Goal: Task Accomplishment & Management: Use online tool/utility

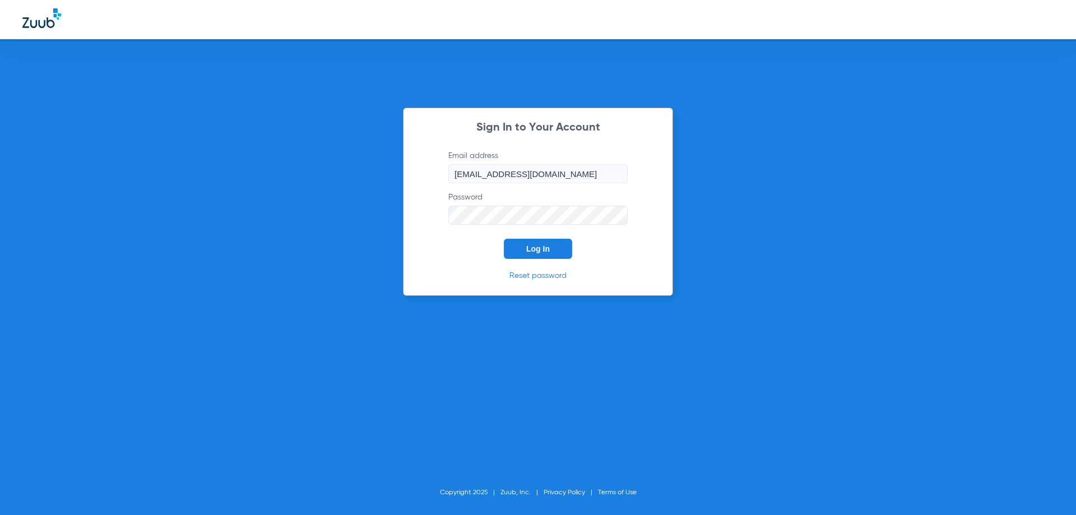
click at [546, 247] on span "Log In" at bounding box center [538, 248] width 24 height 9
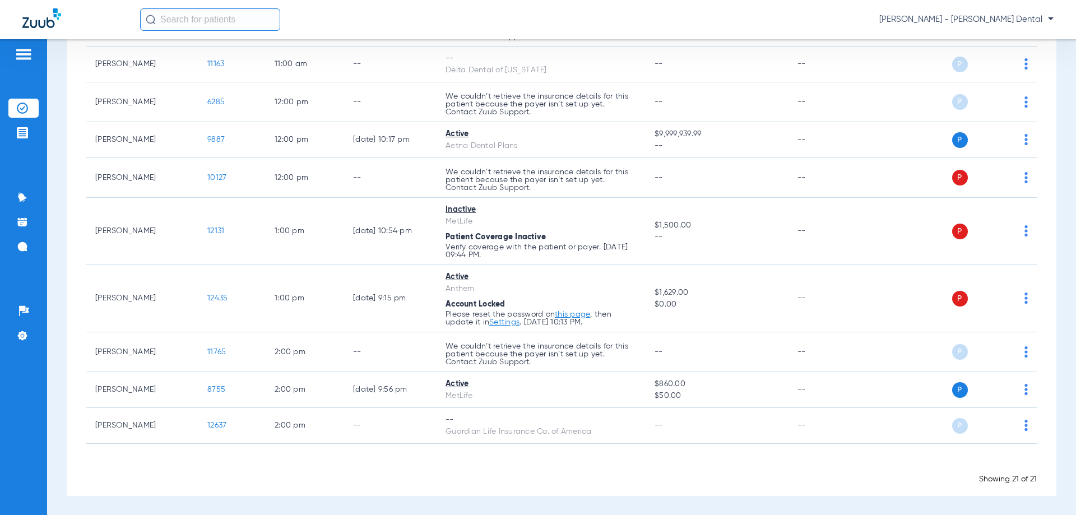
scroll to position [641, 0]
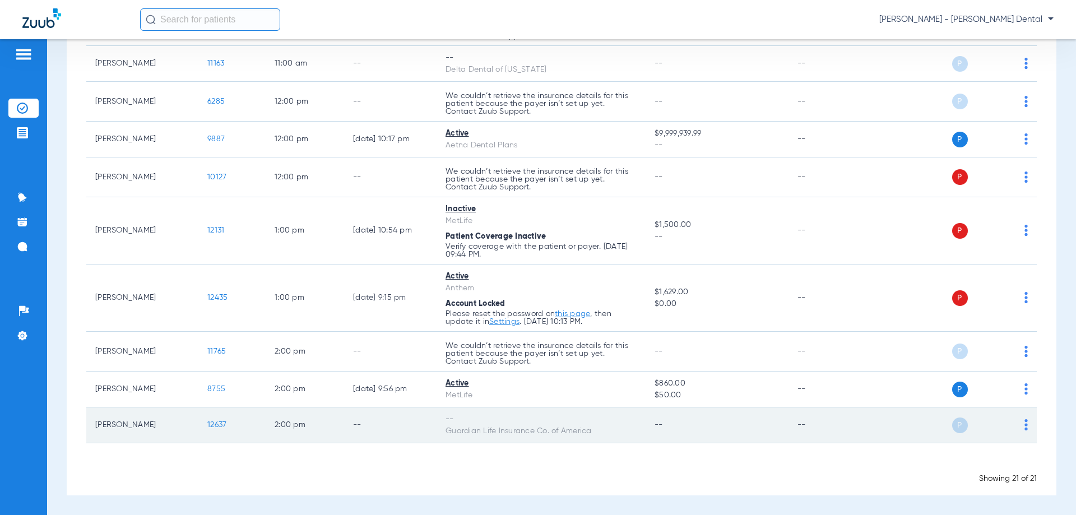
click at [212, 421] on span "12637" at bounding box center [216, 425] width 19 height 8
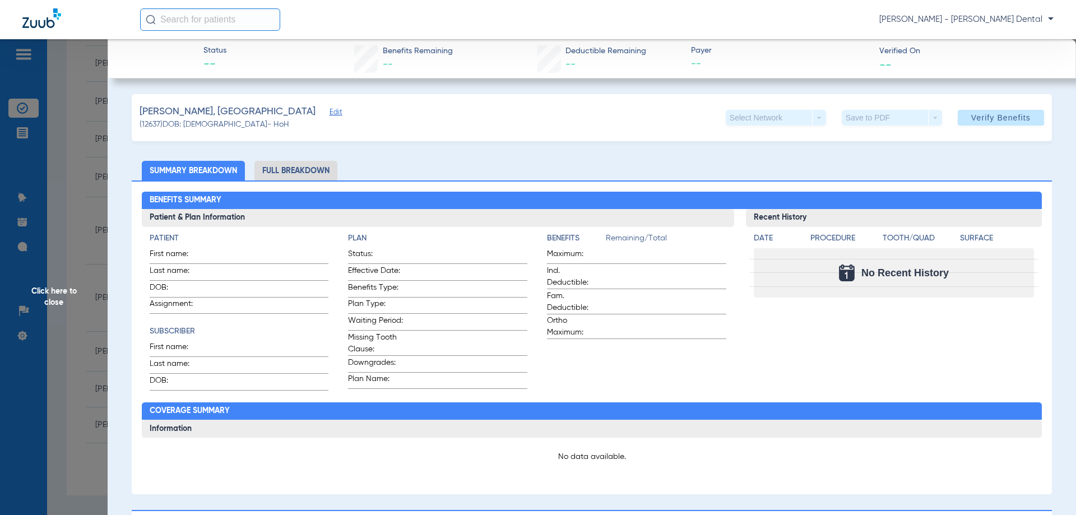
click at [330, 111] on span "Edit" at bounding box center [335, 113] width 10 height 11
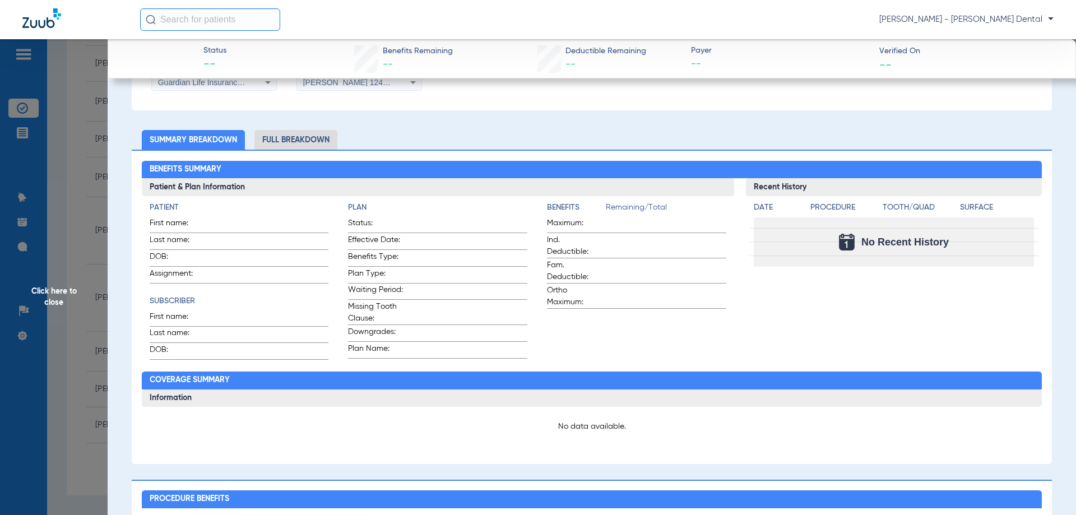
scroll to position [187, 0]
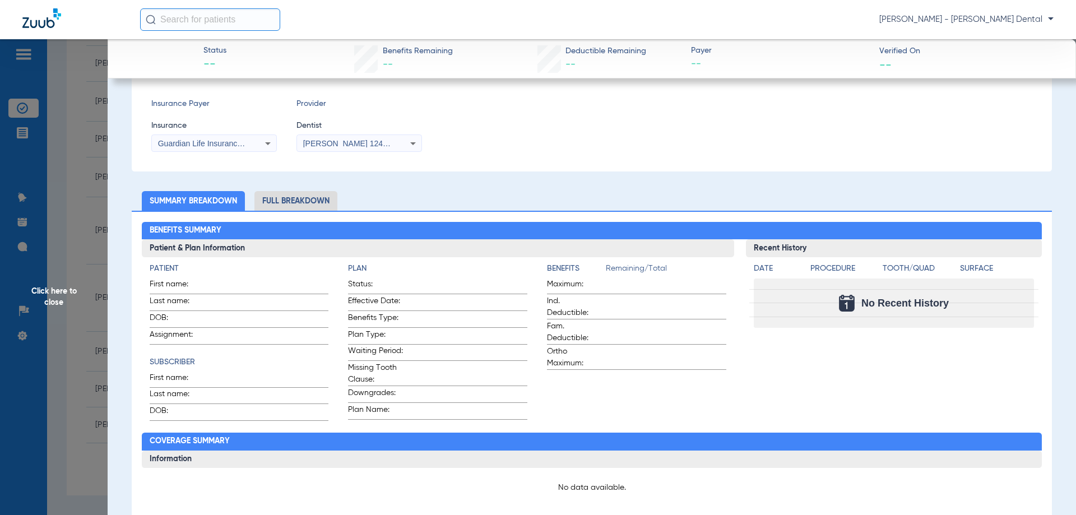
click at [276, 197] on li "Full Breakdown" at bounding box center [296, 201] width 83 height 20
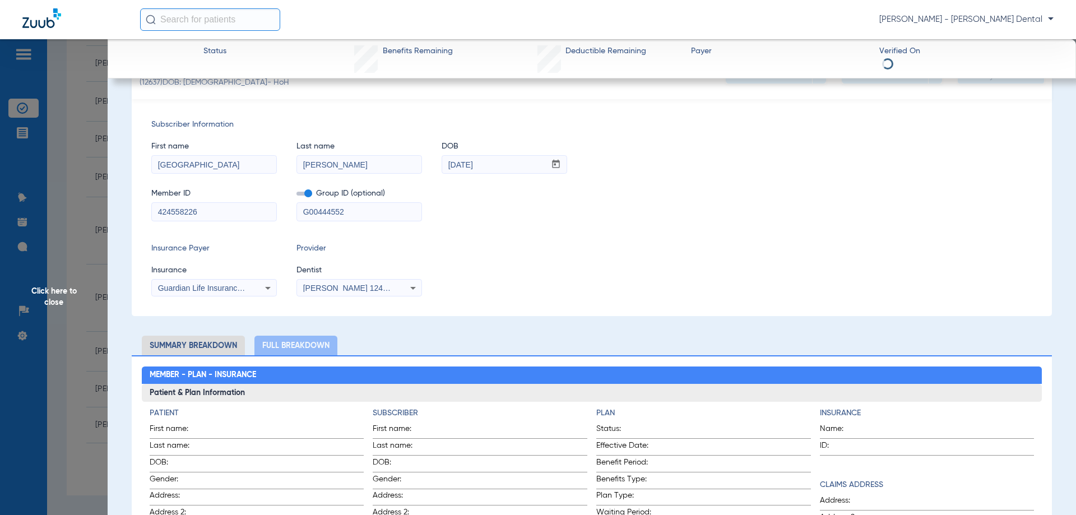
scroll to position [0, 0]
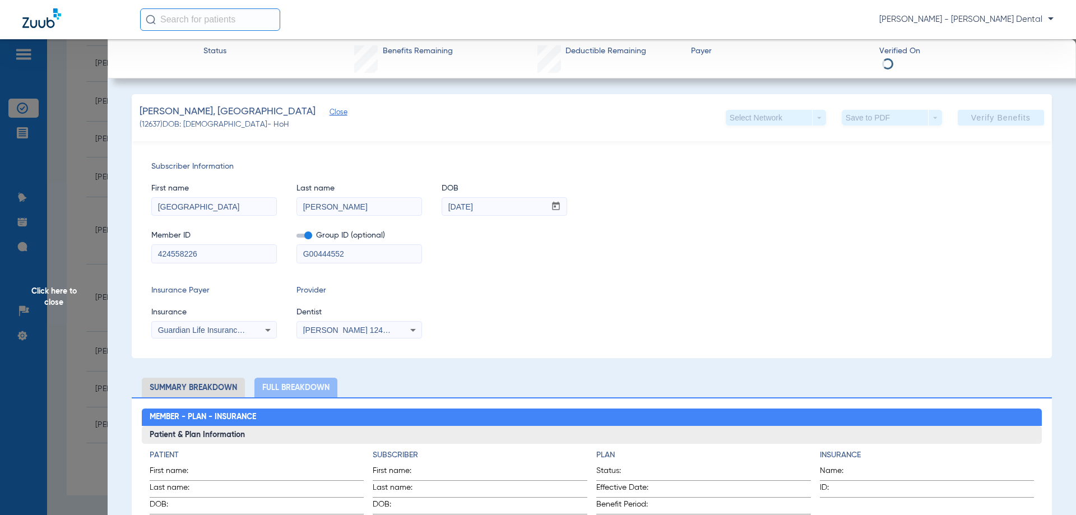
click at [978, 117] on app-verify-button "Verify Benefits" at bounding box center [1001, 118] width 86 height 16
click at [211, 48] on span "Status" at bounding box center [215, 51] width 23 height 12
click at [1003, 117] on app-verify-button "Verify Benefits" at bounding box center [1001, 118] width 86 height 16
click at [21, 110] on span "Click here to close" at bounding box center [54, 296] width 108 height 515
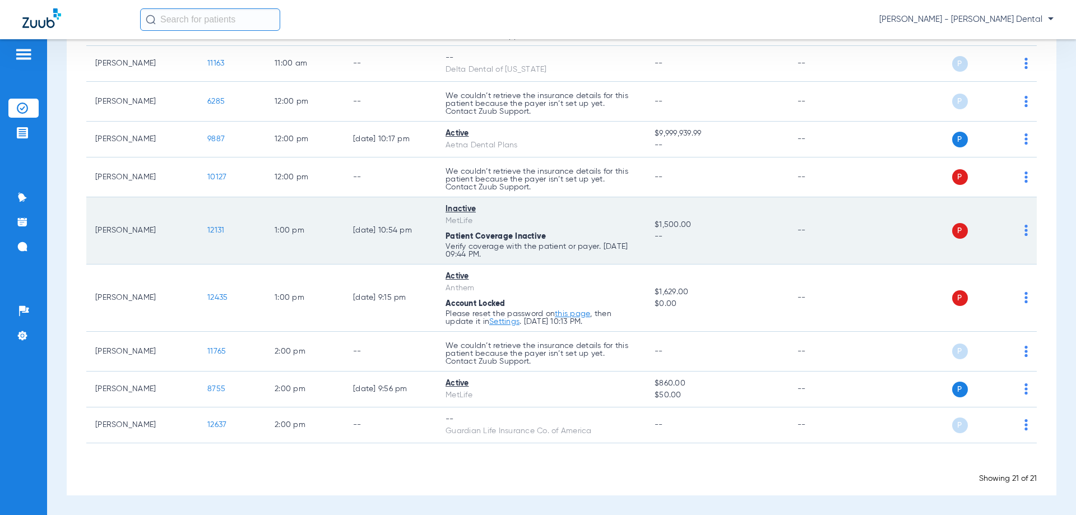
click at [213, 227] on td "12131" at bounding box center [231, 230] width 67 height 67
click at [212, 230] on span "12131" at bounding box center [215, 231] width 17 height 8
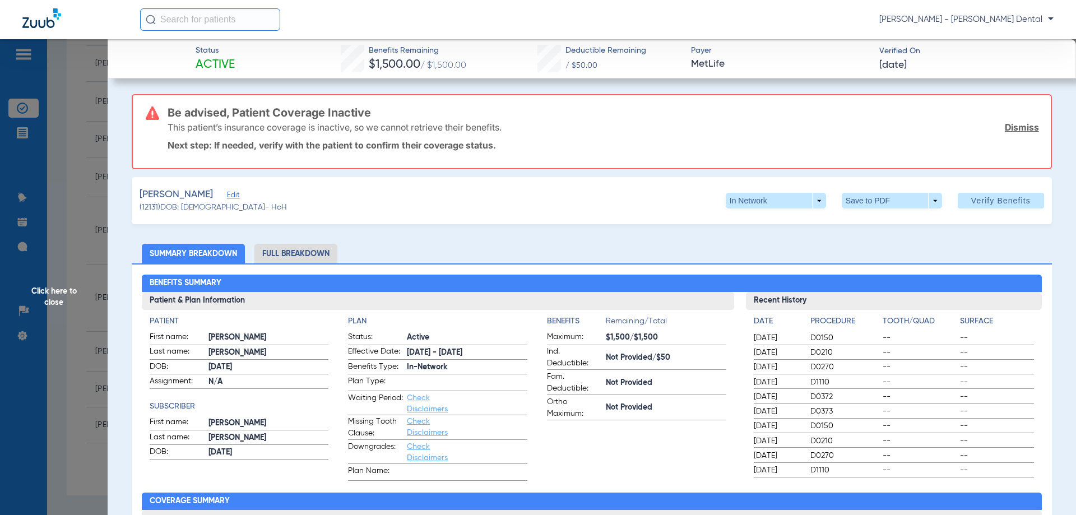
click at [1013, 126] on link "Dismiss" at bounding box center [1022, 127] width 34 height 11
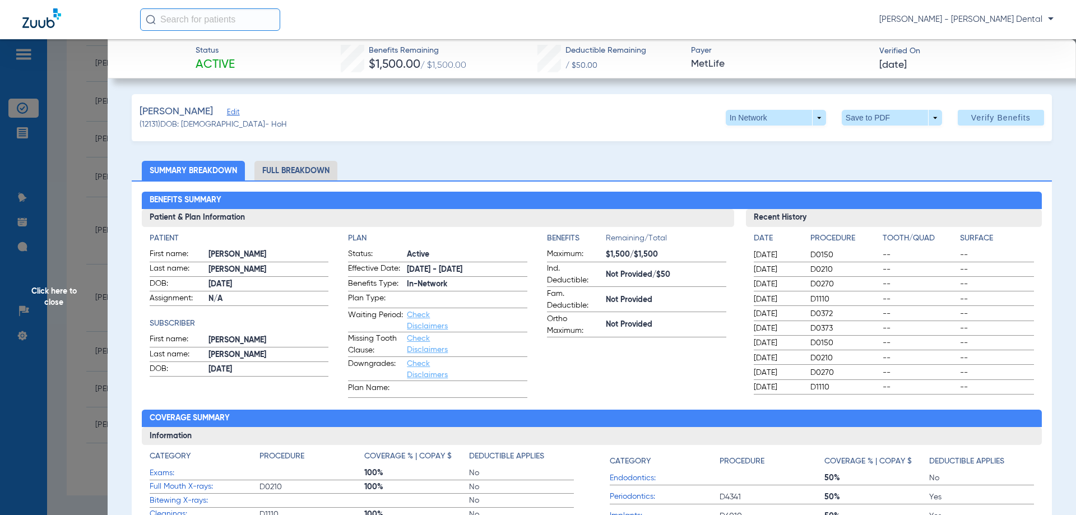
click at [237, 113] on span "Edit" at bounding box center [232, 113] width 10 height 11
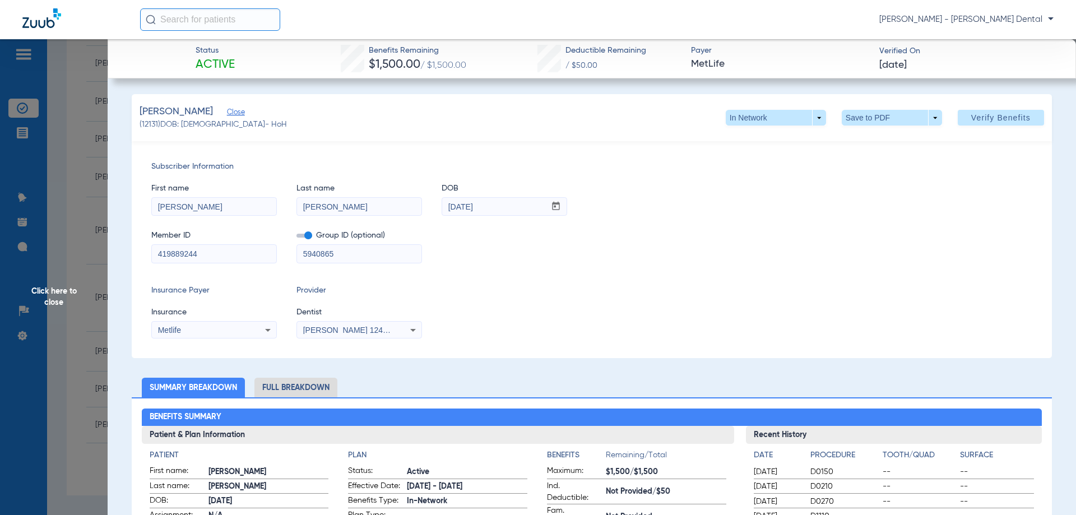
click at [238, 332] on div "Metlife" at bounding box center [203, 330] width 90 height 8
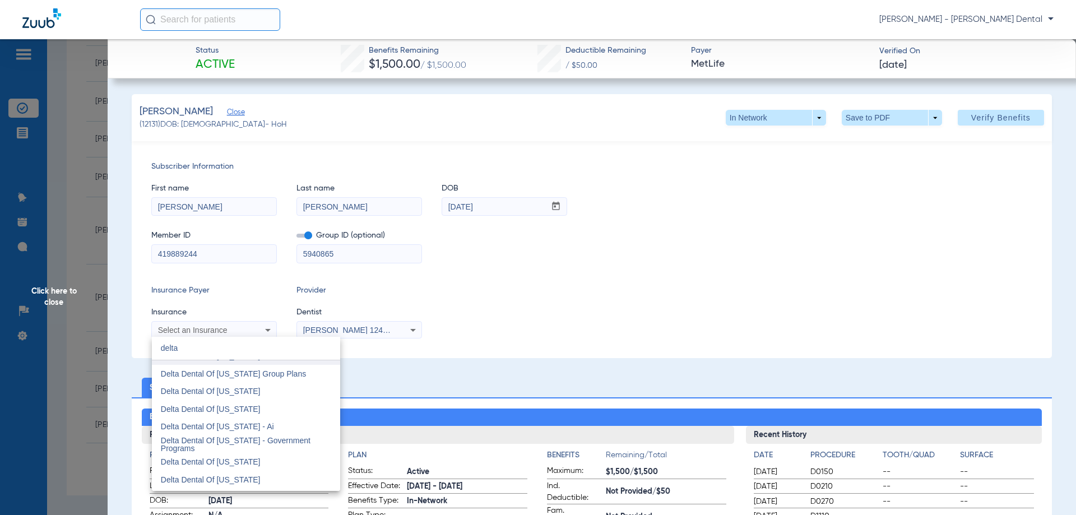
scroll to position [528, 0]
type input "delta"
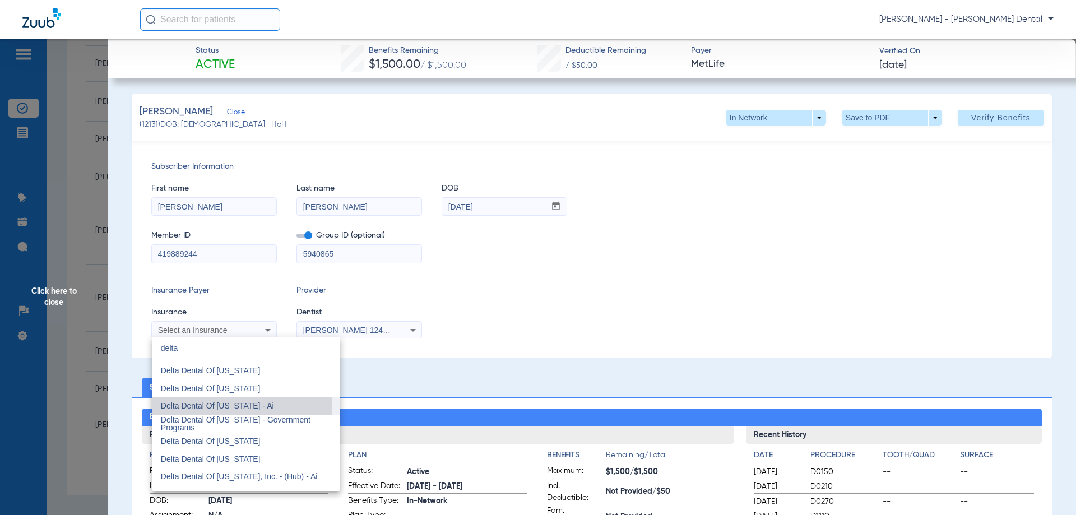
click at [216, 402] on span "Delta Dental Of [US_STATE] - Ai" at bounding box center [217, 405] width 113 height 9
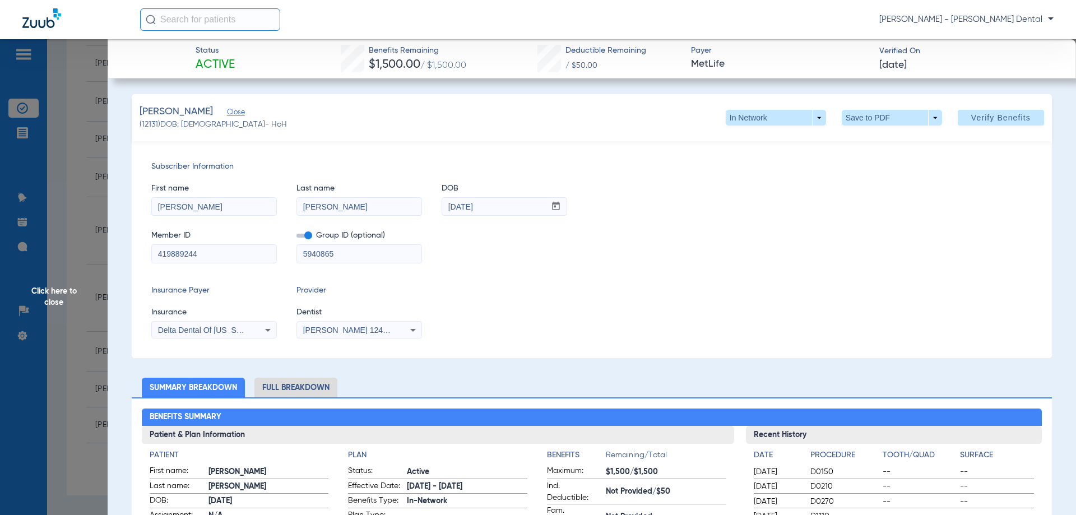
click at [257, 331] on div "Delta Dental Of [US_STATE] - Ai" at bounding box center [214, 330] width 124 height 13
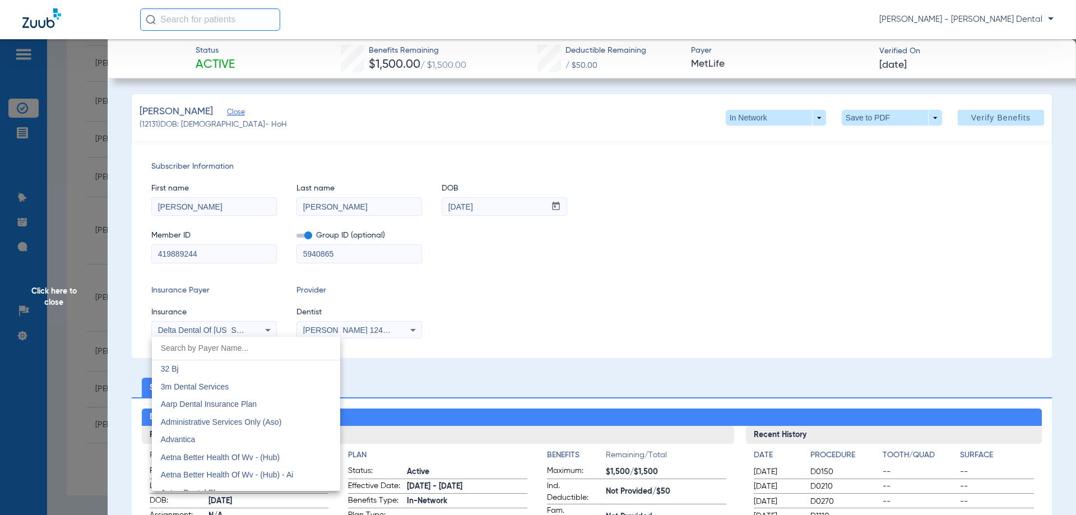
scroll to position [2272, 0]
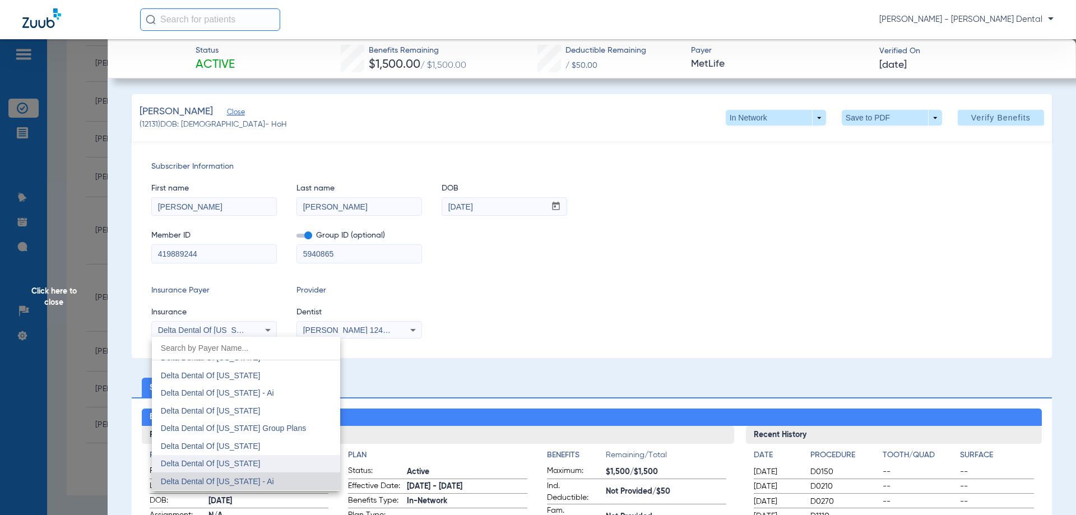
click at [223, 465] on span "Delta Dental Of [US_STATE]" at bounding box center [211, 463] width 100 height 9
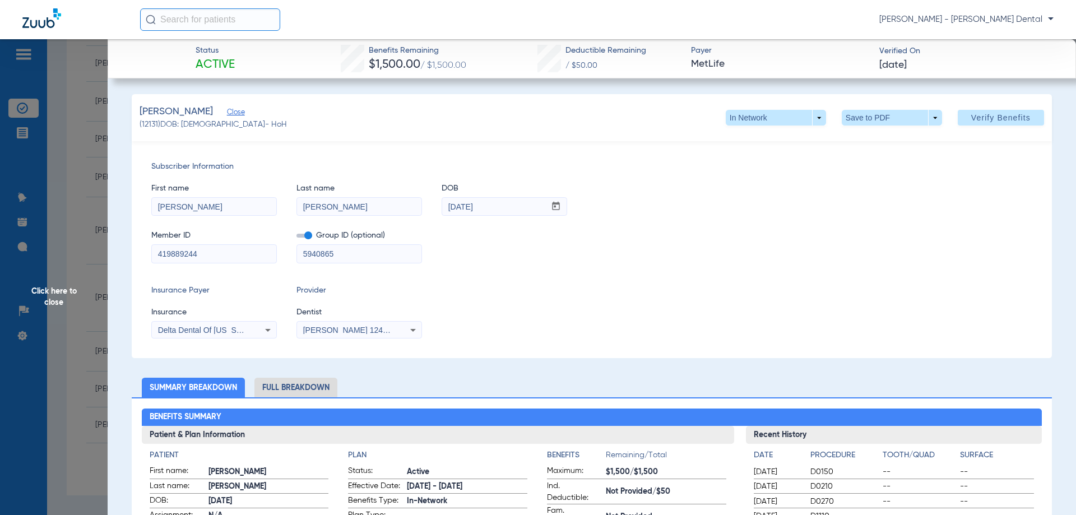
drag, startPoint x: 218, startPoint y: 257, endPoint x: 60, endPoint y: 257, distance: 158.1
click at [86, 484] on app-side-panel-drawer "Click here to close Status Active Benefits Remaining $1,500.00 / $1,500.00 Dedu…" at bounding box center [86, 484] width 0 height 0
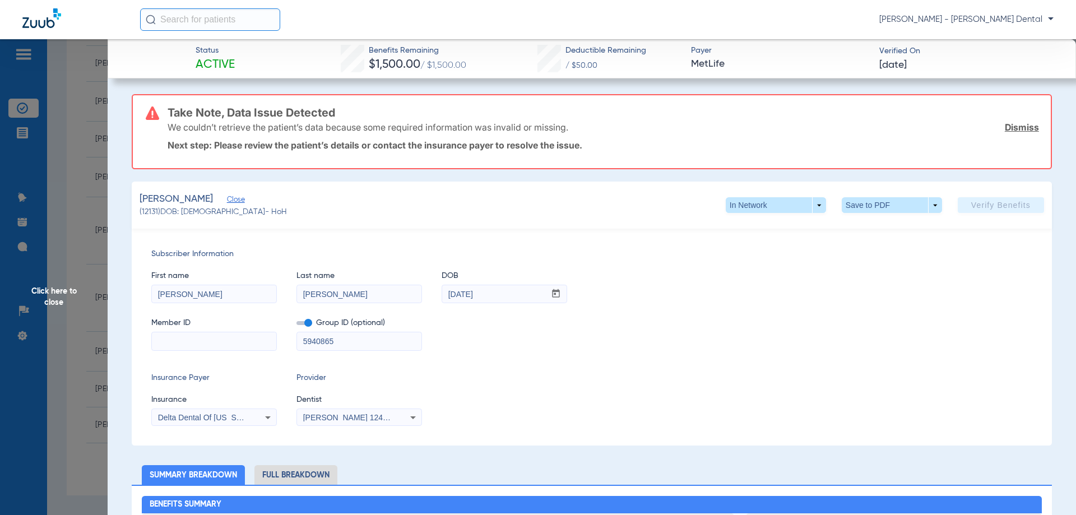
paste input "4443390"
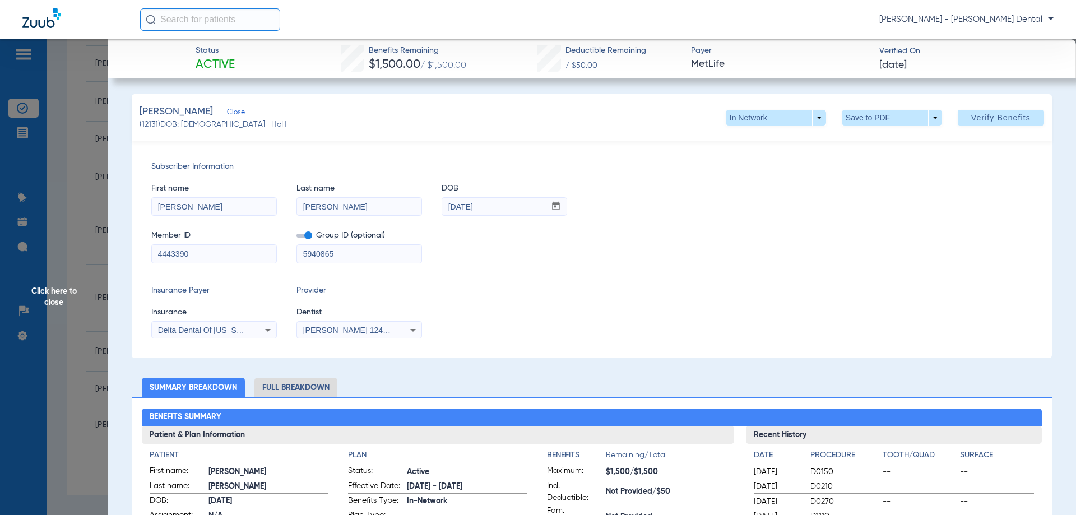
type input "4443390"
drag, startPoint x: 341, startPoint y: 256, endPoint x: 159, endPoint y: 243, distance: 182.6
click at [159, 243] on div "Member ID 4443390 Group ID (optional) 5940865" at bounding box center [591, 241] width 881 height 43
click at [985, 119] on span "Verify Benefits" at bounding box center [1001, 117] width 59 height 9
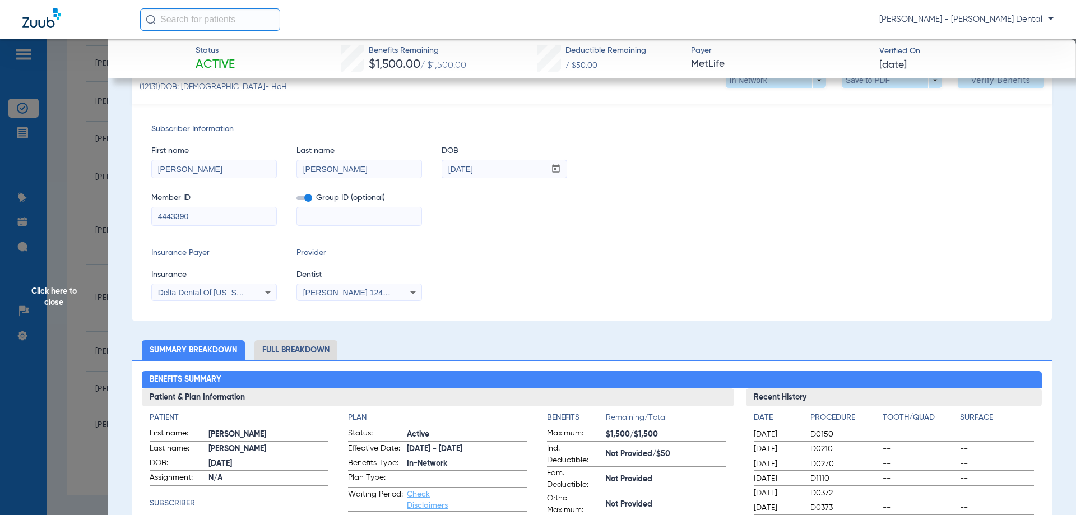
scroll to position [0, 0]
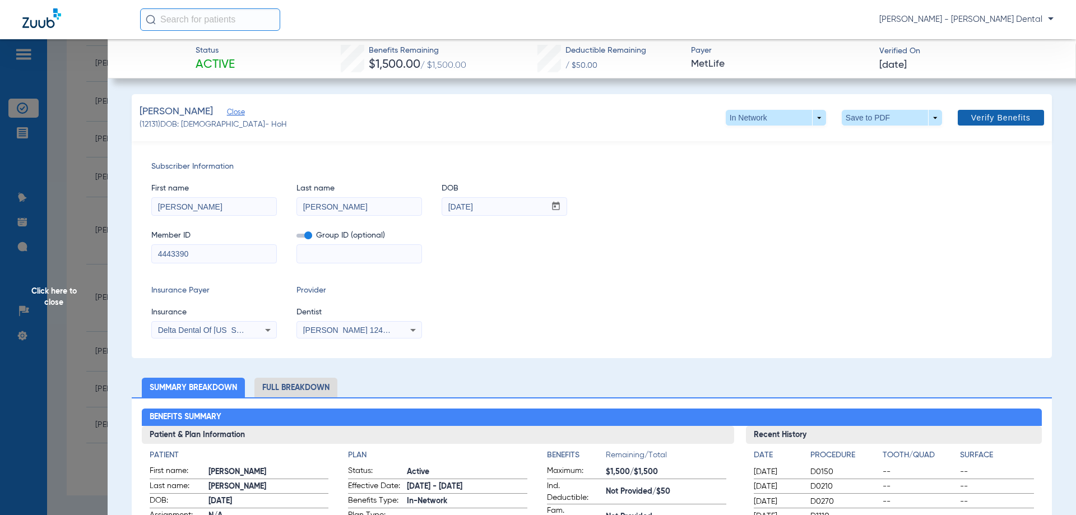
click at [980, 116] on span "Verify Benefits" at bounding box center [1001, 117] width 59 height 9
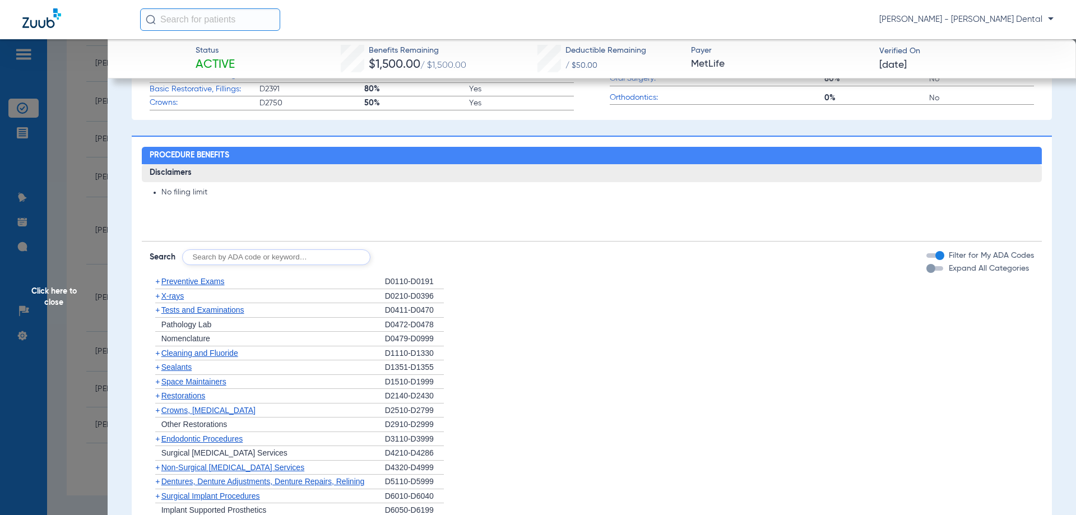
scroll to position [729, 0]
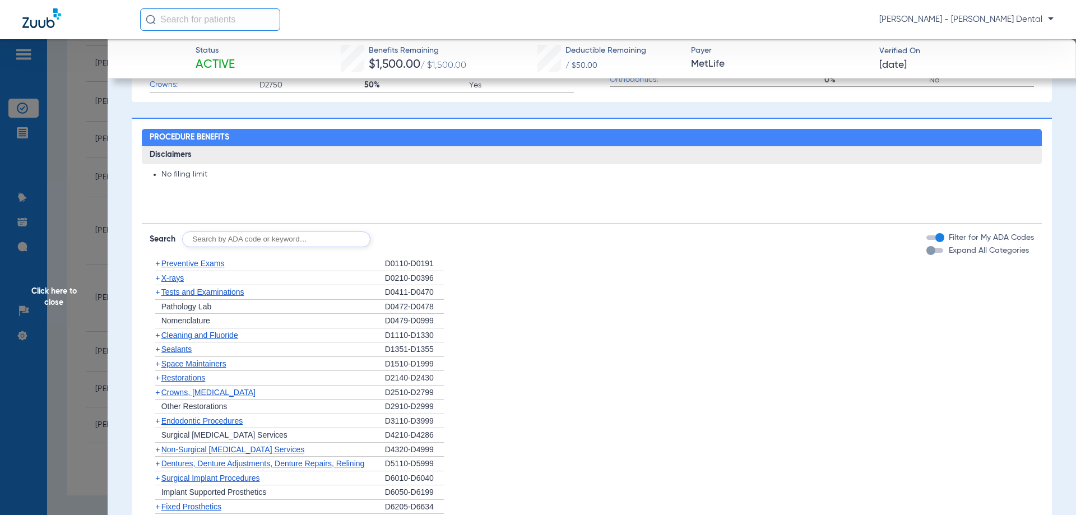
click at [175, 275] on span "X-rays" at bounding box center [172, 278] width 22 height 9
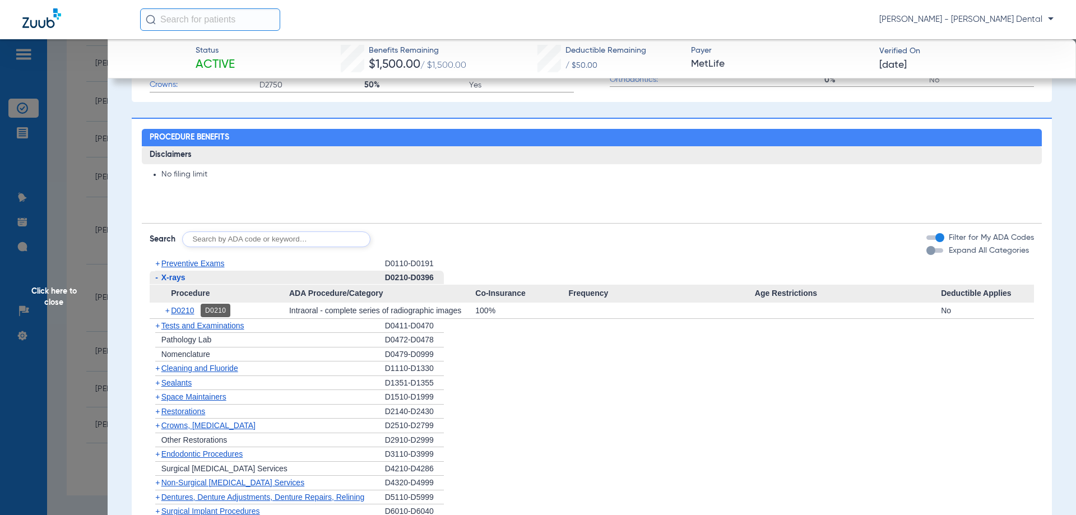
click at [201, 310] on div "D0210" at bounding box center [216, 310] width 30 height 13
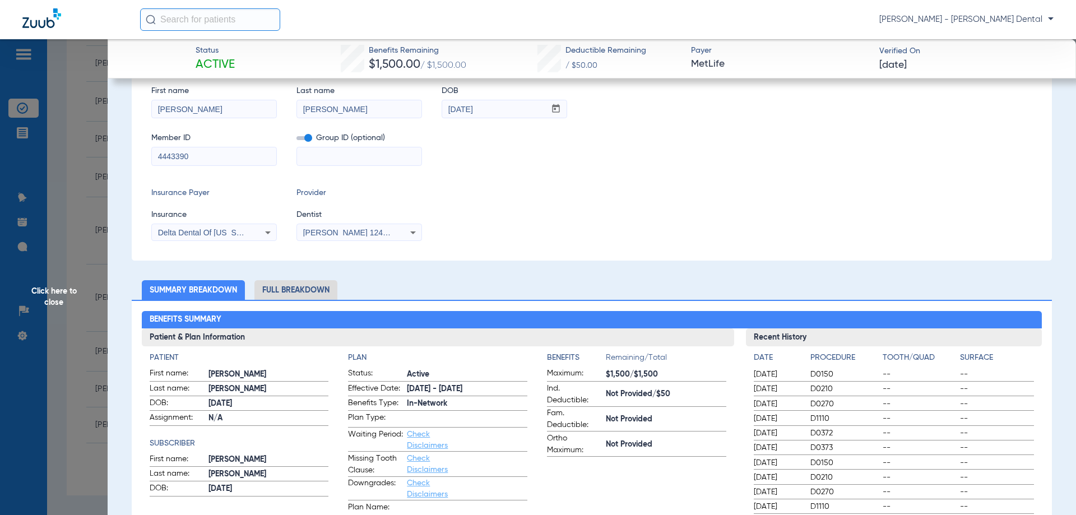
scroll to position [56, 0]
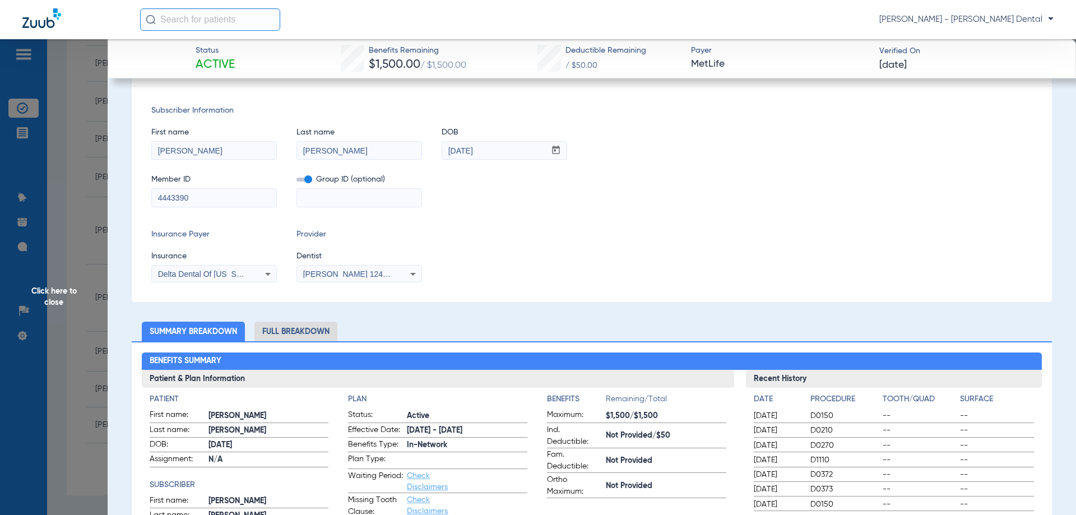
click at [282, 329] on li "Full Breakdown" at bounding box center [296, 332] width 83 height 20
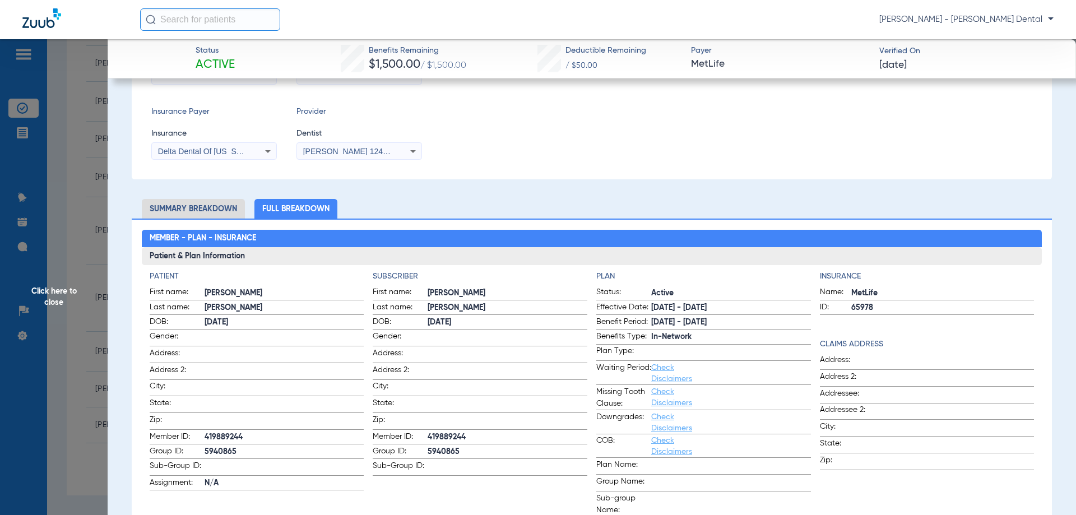
scroll to position [345, 0]
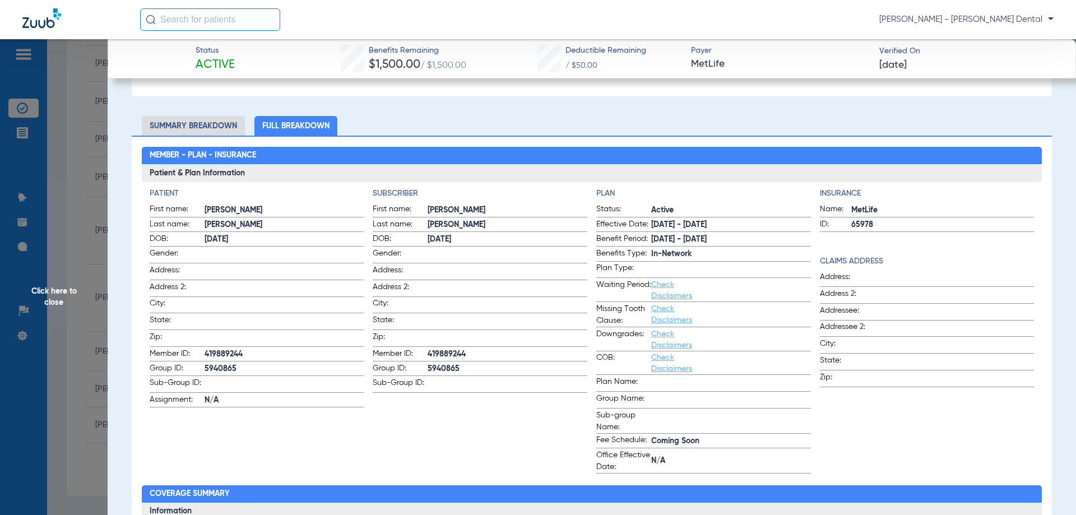
click at [464, 363] on span "5940865" at bounding box center [508, 369] width 160 height 12
click at [461, 365] on span "5940865" at bounding box center [508, 369] width 160 height 12
drag, startPoint x: 463, startPoint y: 366, endPoint x: 405, endPoint y: 361, distance: 57.4
click at [405, 363] on label "Group ID: 5940865" at bounding box center [480, 370] width 215 height 14
copy label "5940865"
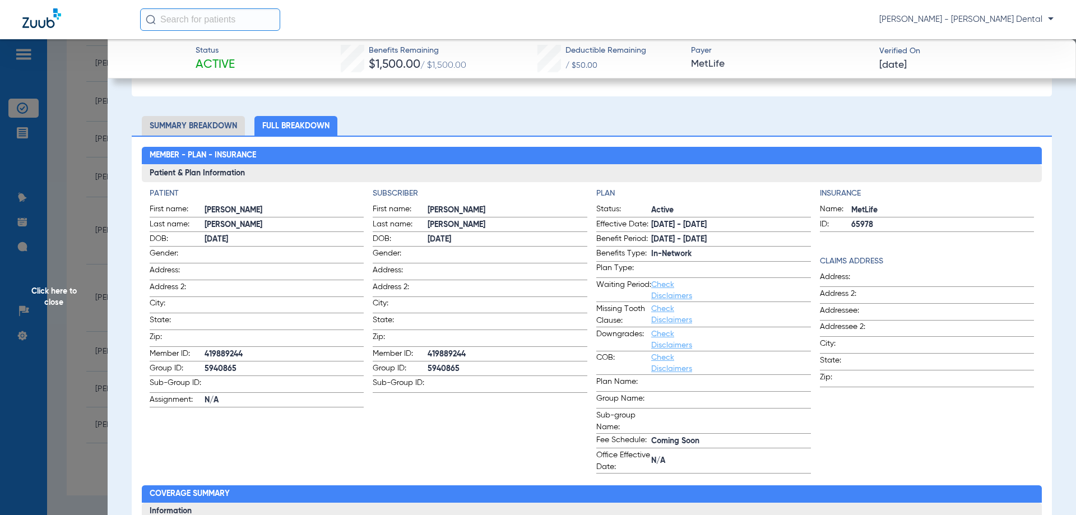
copy label "5940865"
click at [471, 363] on span "5940865" at bounding box center [508, 369] width 160 height 12
drag, startPoint x: 460, startPoint y: 366, endPoint x: 429, endPoint y: 353, distance: 33.9
click at [417, 363] on label "Group ID: 5940865" at bounding box center [480, 370] width 215 height 14
copy label "5940865"
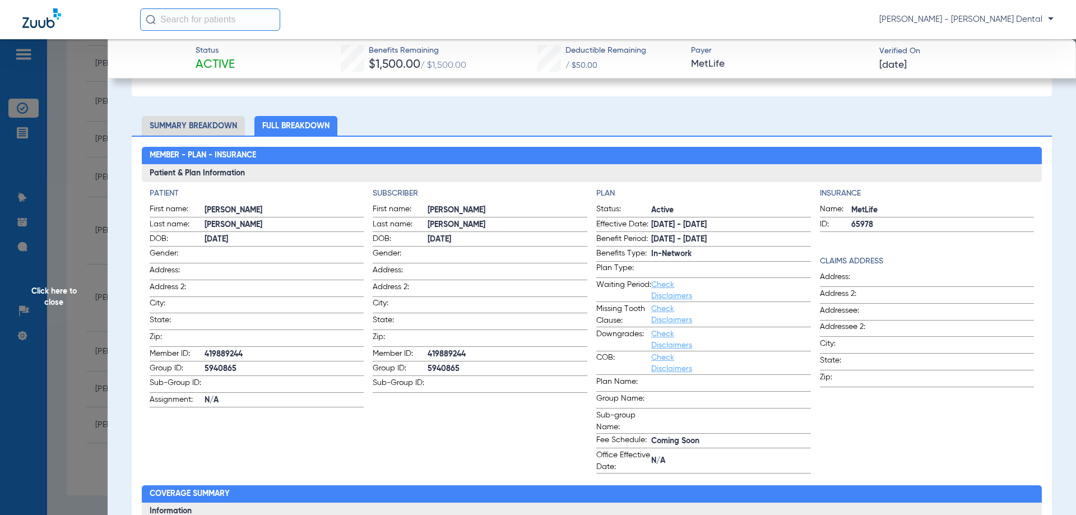
click at [367, 408] on div "Patient First name: [PERSON_NAME] Last name: [PERSON_NAME] DOB: [DEMOGRAPHIC_DA…" at bounding box center [592, 330] width 885 height 285
drag, startPoint x: 377, startPoint y: 434, endPoint x: 445, endPoint y: 429, distance: 68.0
click at [381, 434] on app-subscriber-information "Subscriber First name: [PERSON_NAME] Last name: [PERSON_NAME]: [DEMOGRAPHIC_DAT…" at bounding box center [480, 330] width 215 height 285
click at [249, 350] on span "419889244" at bounding box center [285, 355] width 160 height 12
drag, startPoint x: 248, startPoint y: 348, endPoint x: 185, endPoint y: 343, distance: 63.6
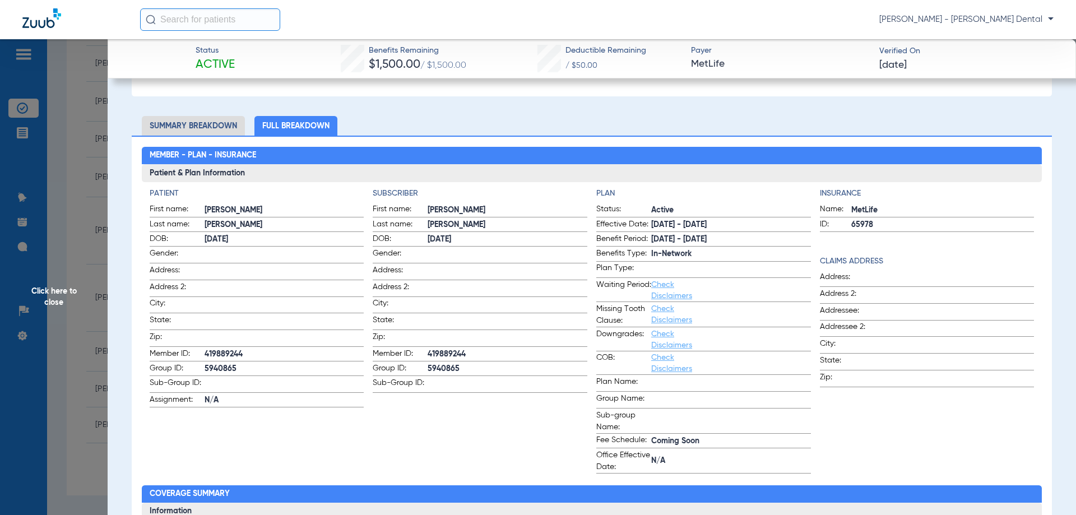
click at [185, 343] on form "First name: [PERSON_NAME] Last name: [PERSON_NAME] DOB: [DEMOGRAPHIC_DATA] Gend…" at bounding box center [257, 306] width 215 height 204
drag, startPoint x: 242, startPoint y: 348, endPoint x: 268, endPoint y: 352, distance: 26.7
click at [242, 349] on span "419889244" at bounding box center [285, 355] width 160 height 12
drag, startPoint x: 246, startPoint y: 349, endPoint x: 207, endPoint y: 349, distance: 39.2
click at [207, 349] on span "419889244" at bounding box center [285, 355] width 160 height 12
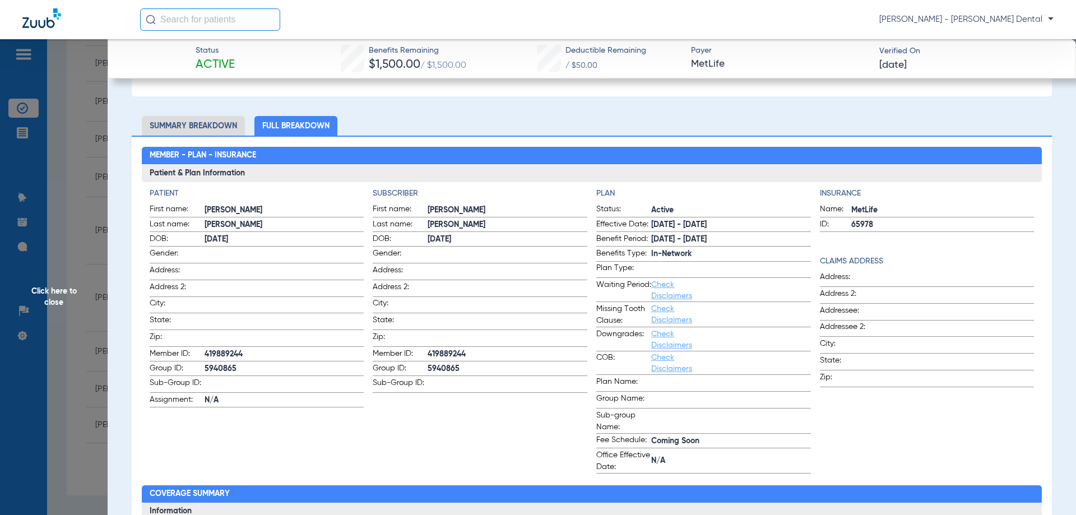
copy span "19889244"
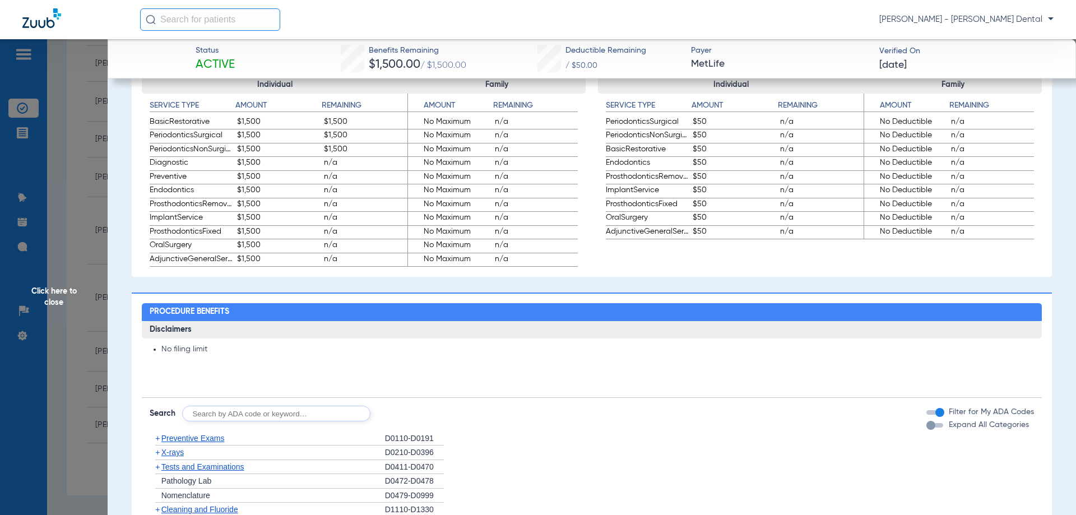
scroll to position [1074, 0]
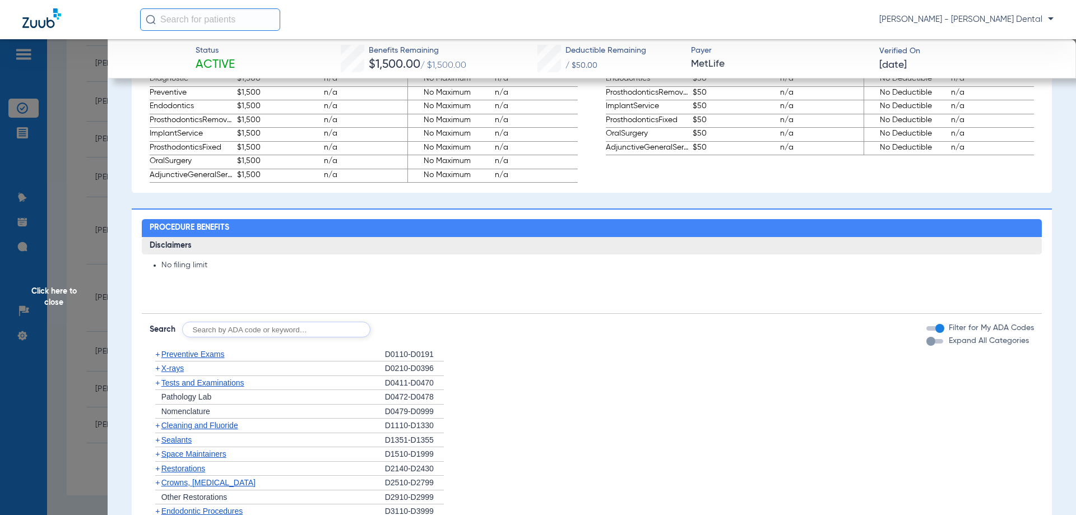
click at [21, 70] on span "Click here to close" at bounding box center [54, 296] width 108 height 515
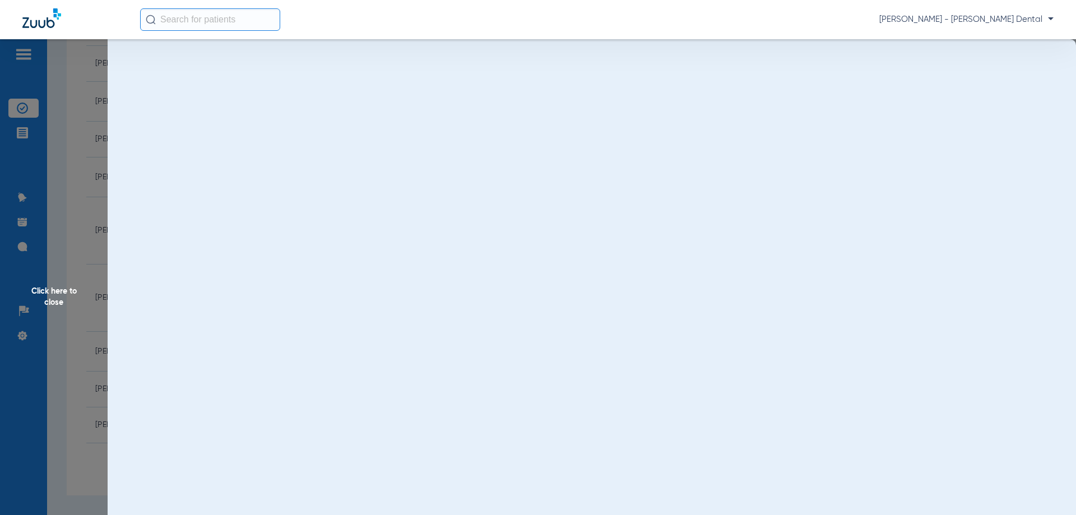
scroll to position [0, 0]
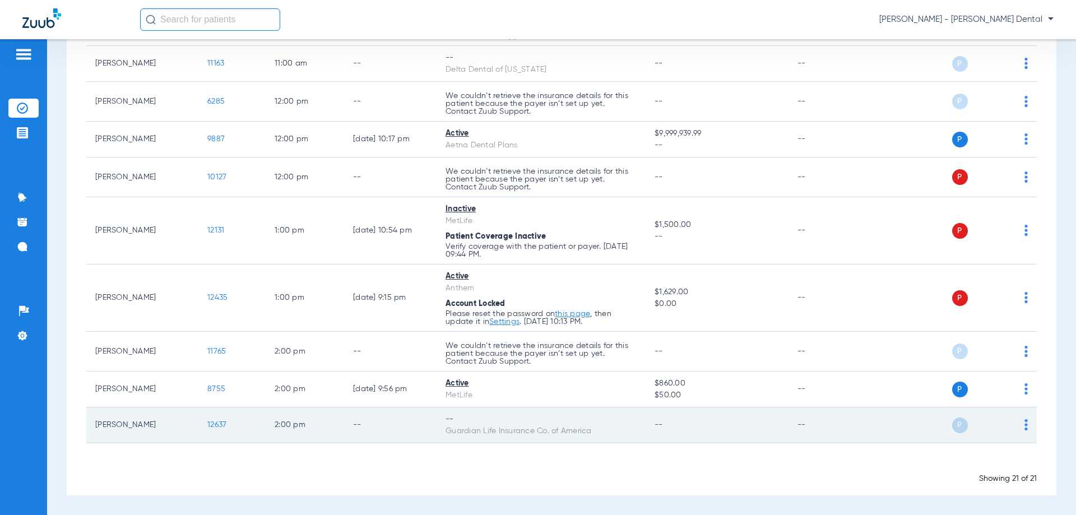
click at [216, 425] on span "12637" at bounding box center [216, 425] width 19 height 8
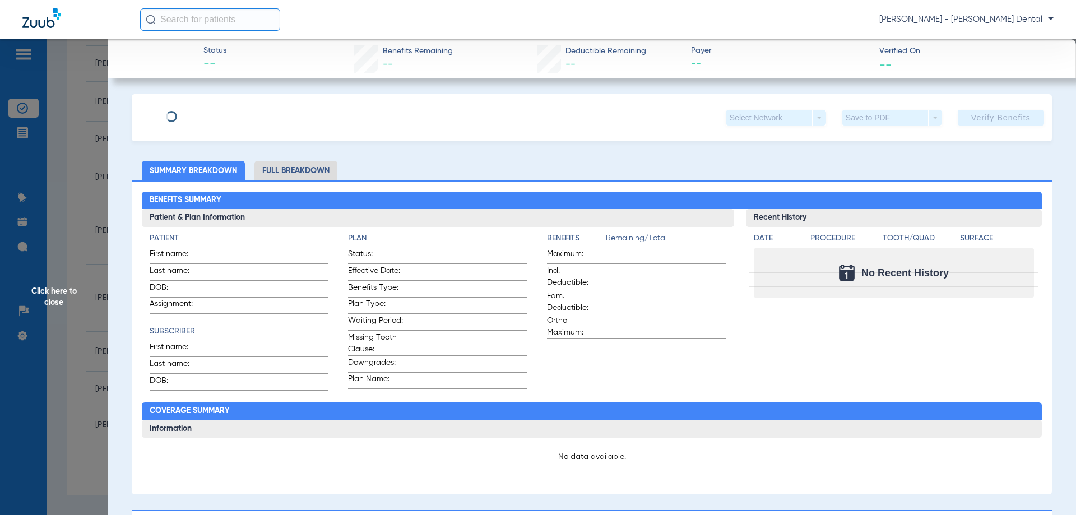
type input "[GEOGRAPHIC_DATA]"
type input "[PERSON_NAME]"
type input "[DATE]"
type input "424558226"
type input "G00444552"
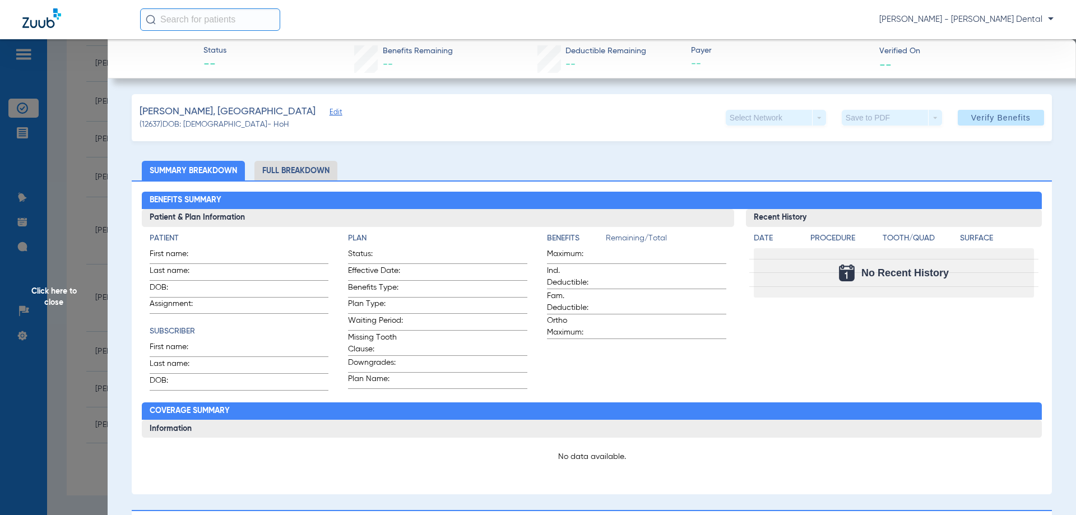
click at [330, 115] on span "Edit" at bounding box center [335, 113] width 10 height 11
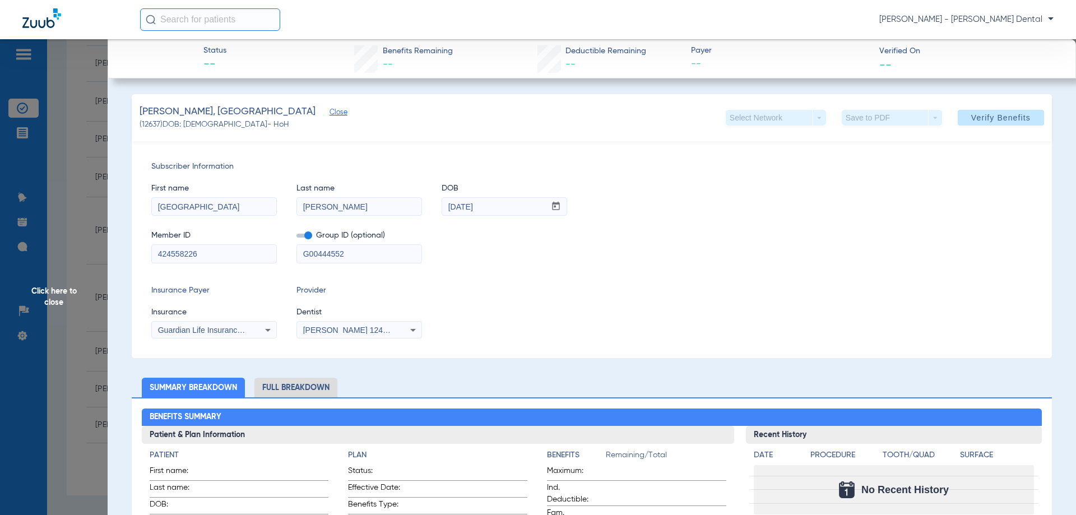
drag, startPoint x: 344, startPoint y: 209, endPoint x: 48, endPoint y: 234, distance: 296.5
click at [86, 484] on app-side-panel-drawer "Click here to close Status -- Benefits Remaining -- Deductible Remaining -- Pay…" at bounding box center [86, 484] width 0 height 0
click at [974, 119] on span "Verify Benefits" at bounding box center [1001, 117] width 59 height 9
click at [995, 116] on span "Verify Benefits" at bounding box center [1001, 117] width 59 height 9
click at [993, 119] on span "Verify Benefits" at bounding box center [1001, 117] width 59 height 9
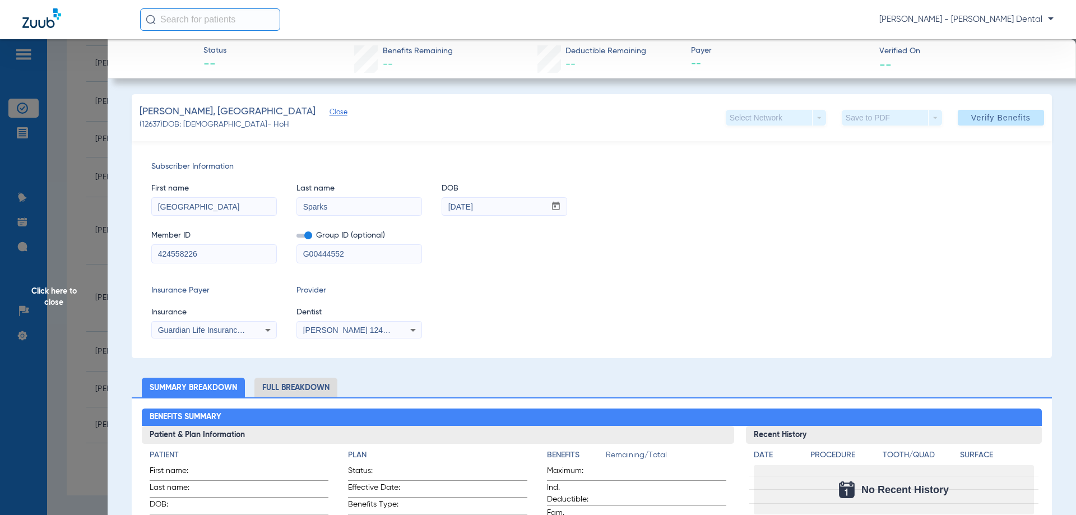
click at [330, 112] on span "Close" at bounding box center [335, 113] width 10 height 11
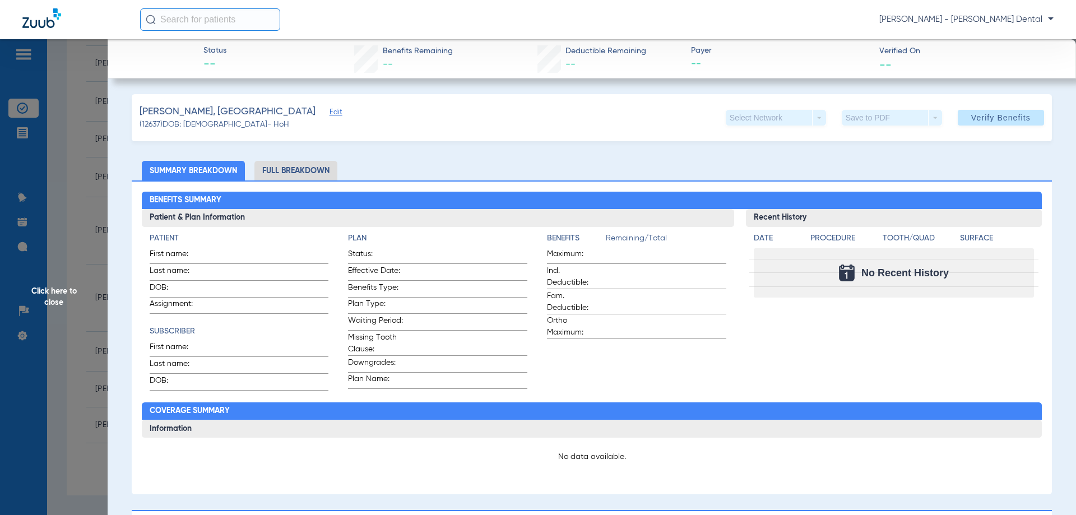
click at [330, 110] on span "Edit" at bounding box center [335, 113] width 10 height 11
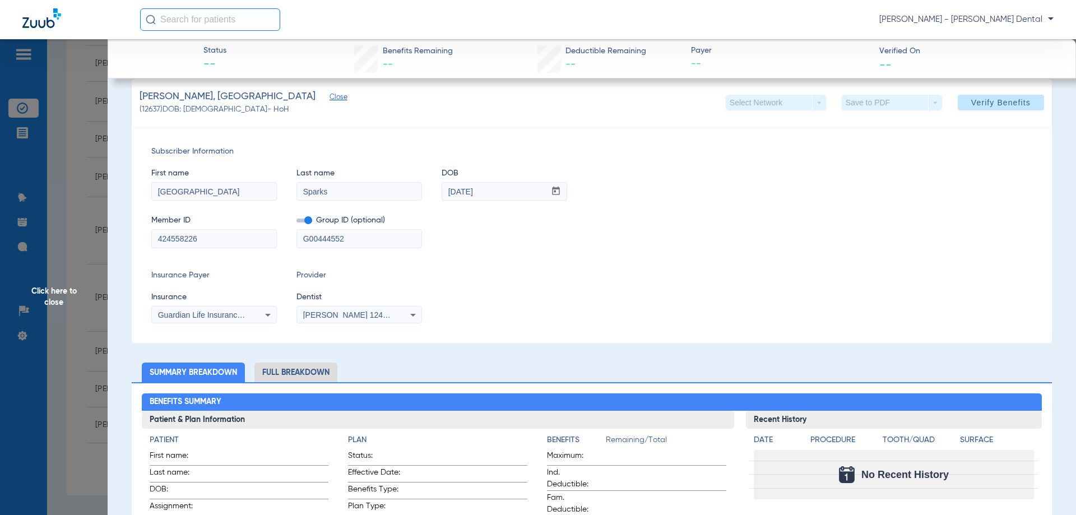
scroll to position [19, 0]
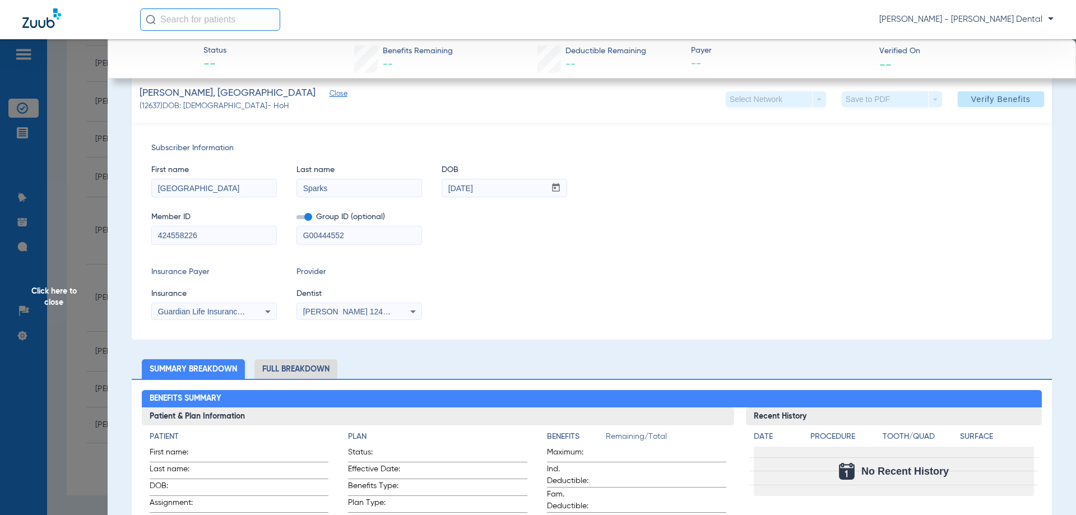
drag, startPoint x: 343, startPoint y: 188, endPoint x: 54, endPoint y: 193, distance: 288.8
click at [86, 484] on app-side-panel-drawer "Click here to close Status -- Benefits Remaining -- Deductible Remaining -- Pay…" at bounding box center [86, 484] width 0 height 0
type input "sparks"
click at [701, 230] on div "Member ID 424558226 Group ID (optional) G00444552" at bounding box center [591, 222] width 881 height 43
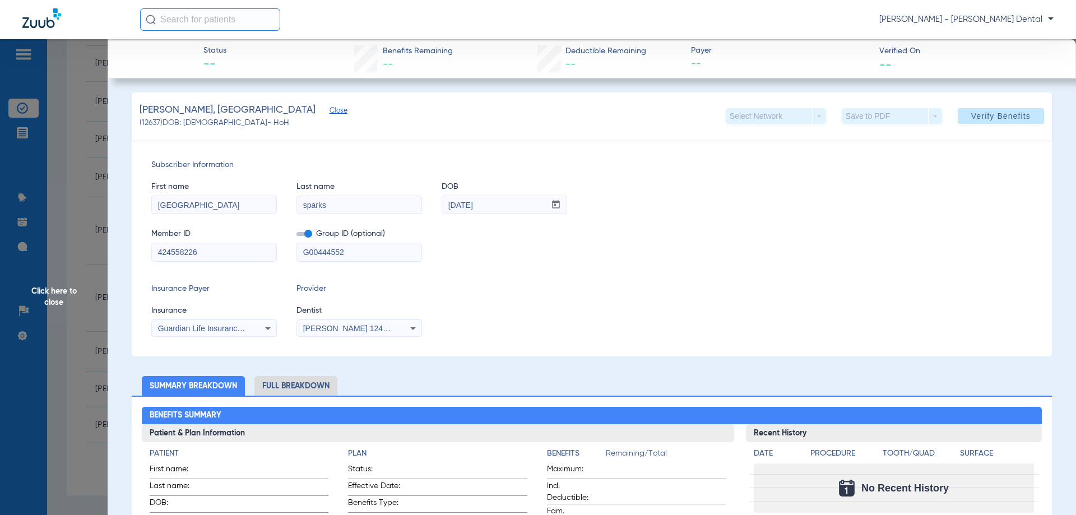
scroll to position [0, 0]
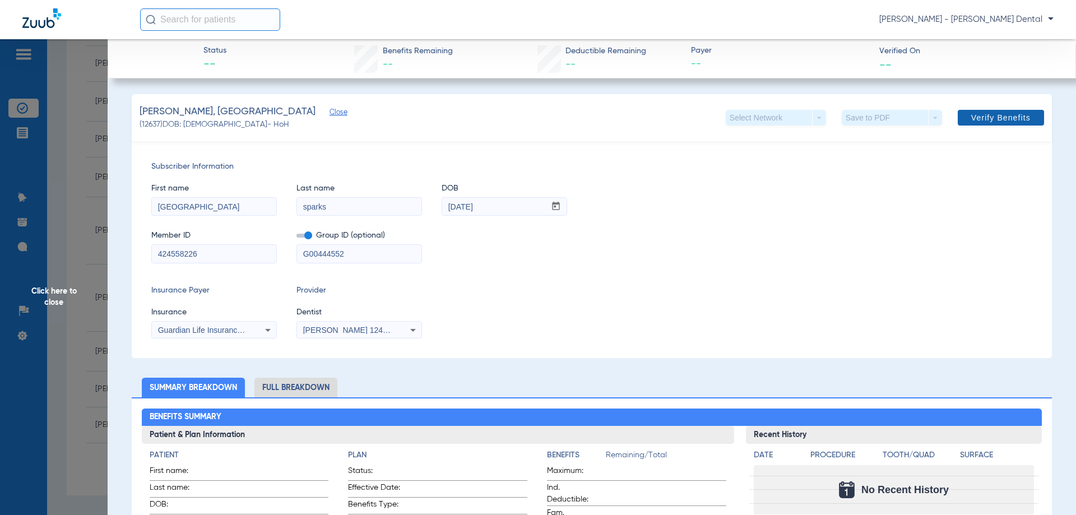
click at [987, 117] on span "Verify Benefits" at bounding box center [1001, 117] width 59 height 9
click at [34, 107] on span "Click here to close" at bounding box center [54, 296] width 108 height 515
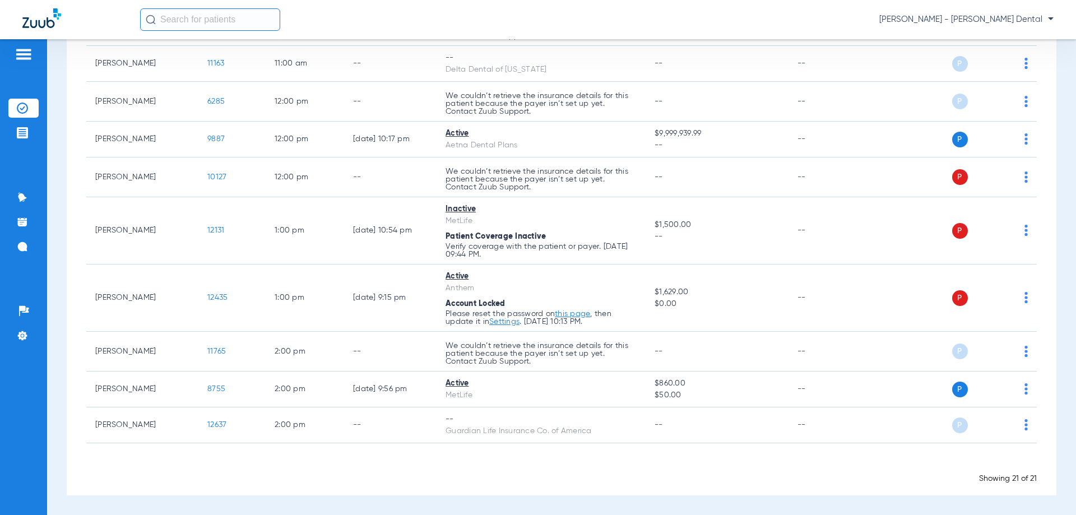
click at [196, 22] on input "text" at bounding box center [210, 19] width 140 height 22
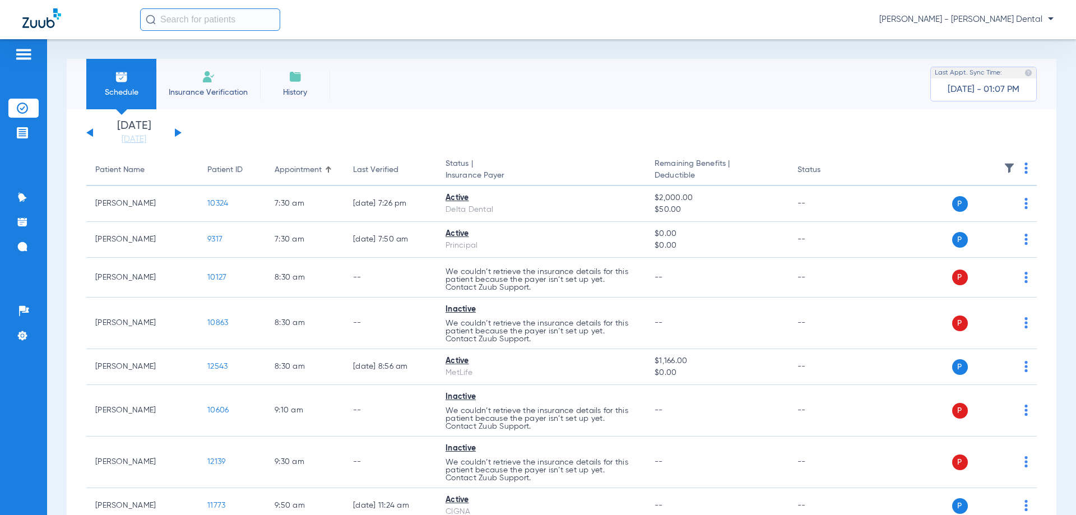
click at [212, 82] on img at bounding box center [208, 76] width 13 height 13
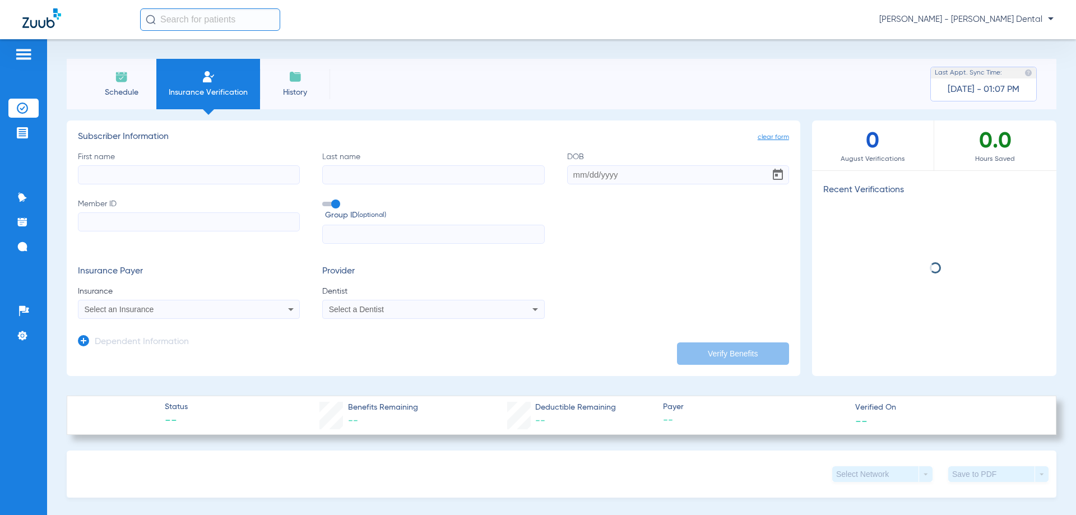
click at [218, 93] on span "Insurance Verification" at bounding box center [208, 92] width 87 height 11
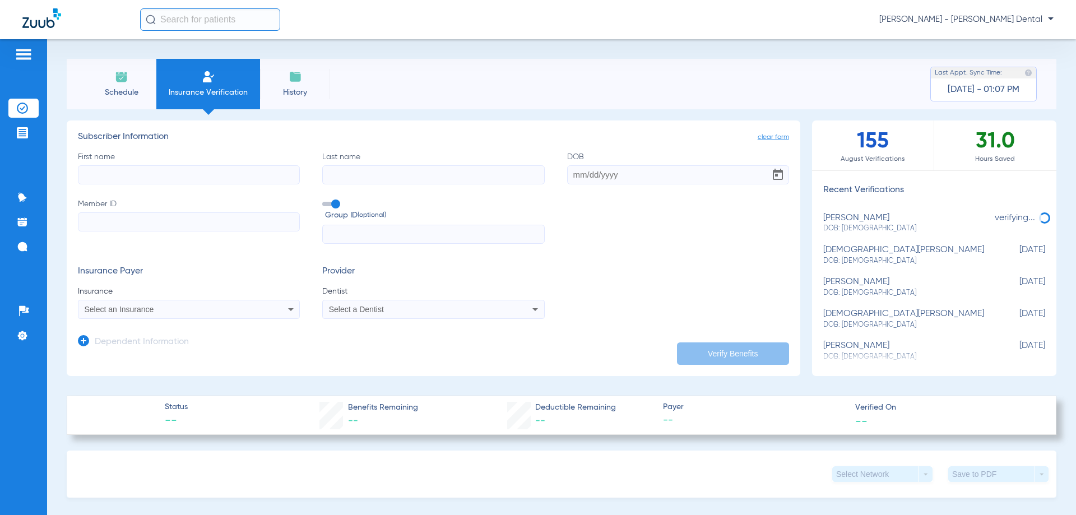
click at [113, 180] on input "First name" at bounding box center [189, 174] width 222 height 19
click at [122, 175] on input "First name" at bounding box center [189, 174] width 222 height 19
type input "madison"
type input "sparks"
type input "[DATE]"
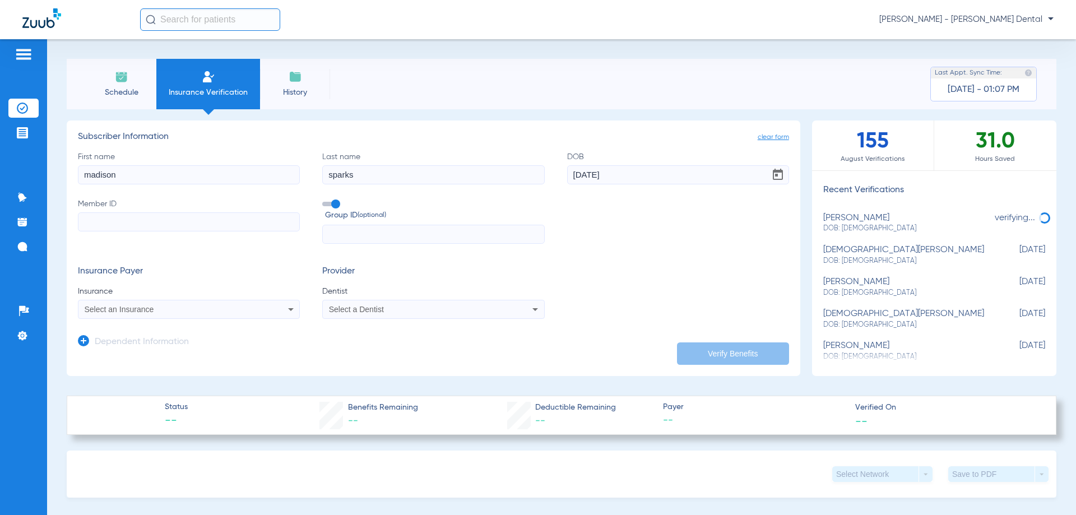
click at [132, 225] on input "Member ID" at bounding box center [189, 221] width 222 height 19
click at [109, 224] on input "Member ID Required" at bounding box center [189, 221] width 222 height 19
paste input "424558226"
type input "424558226"
click at [150, 311] on span "Select an Insurance" at bounding box center [120, 309] width 70 height 9
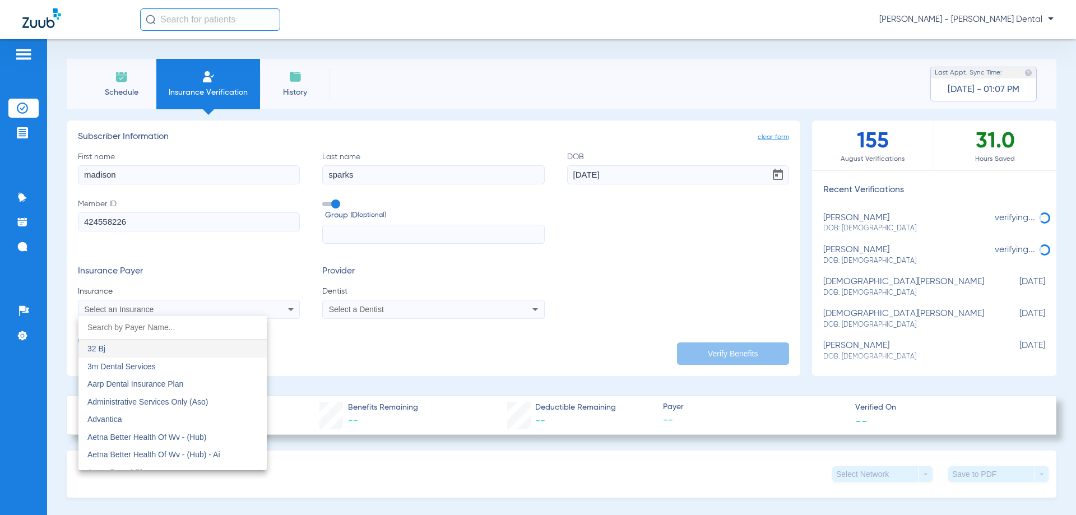
click at [138, 324] on input "dropdown search" at bounding box center [172, 327] width 188 height 23
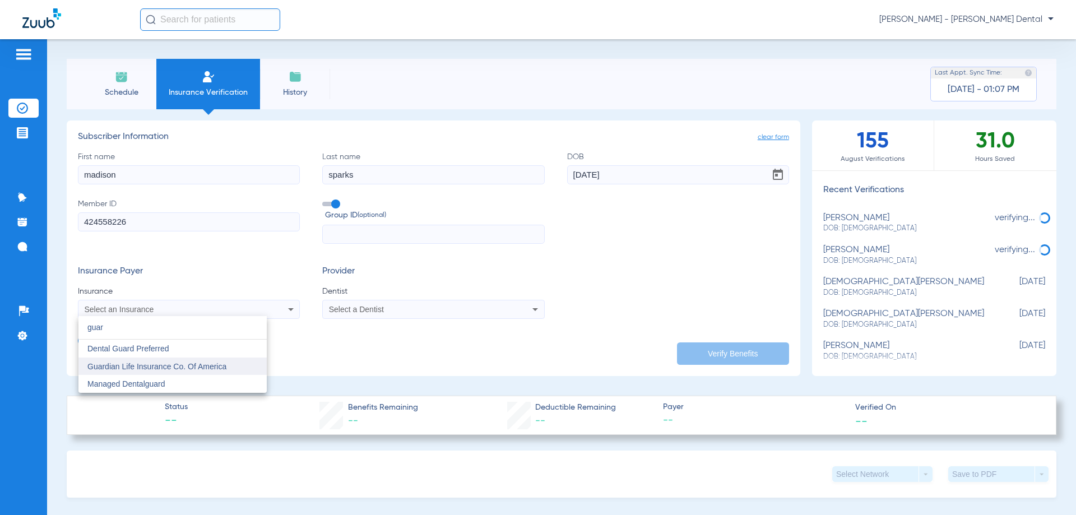
type input "guar"
click at [149, 364] on span "Guardian Life Insurance Co. Of America" at bounding box center [156, 366] width 139 height 9
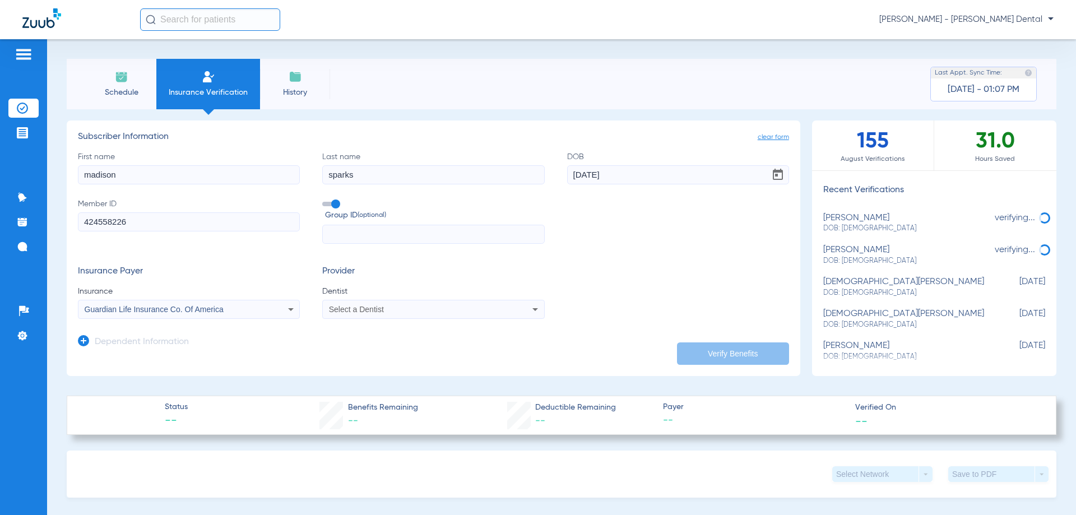
click at [454, 311] on div "Select a Dentist" at bounding box center [413, 310] width 168 height 8
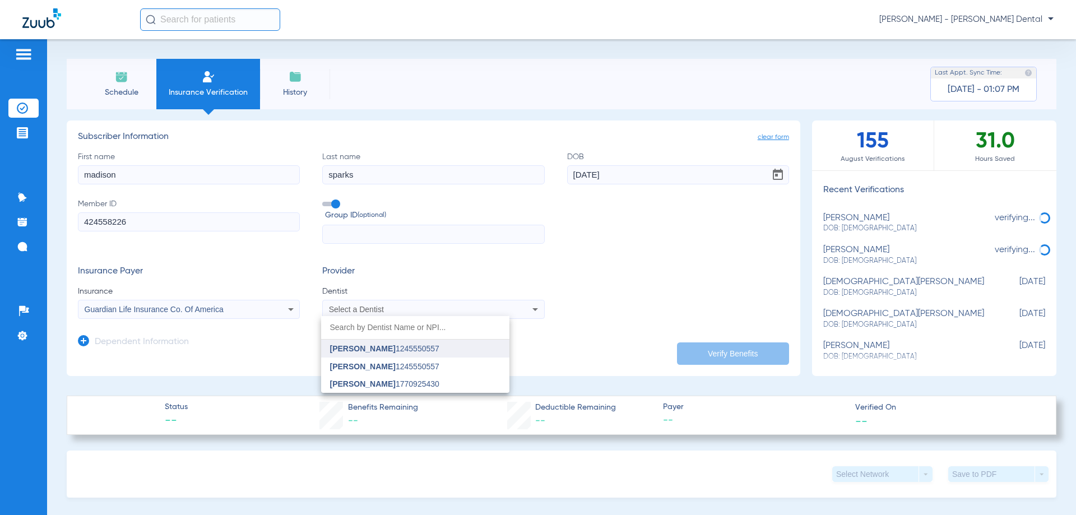
click at [350, 345] on span "[PERSON_NAME]" at bounding box center [363, 348] width 66 height 9
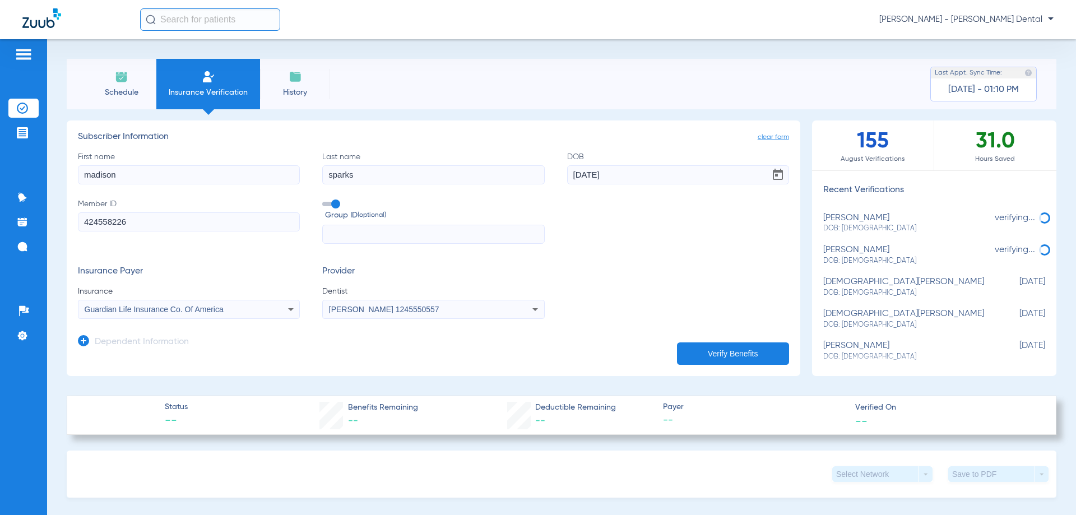
click at [725, 349] on button "Verify Benefits" at bounding box center [733, 354] width 112 height 22
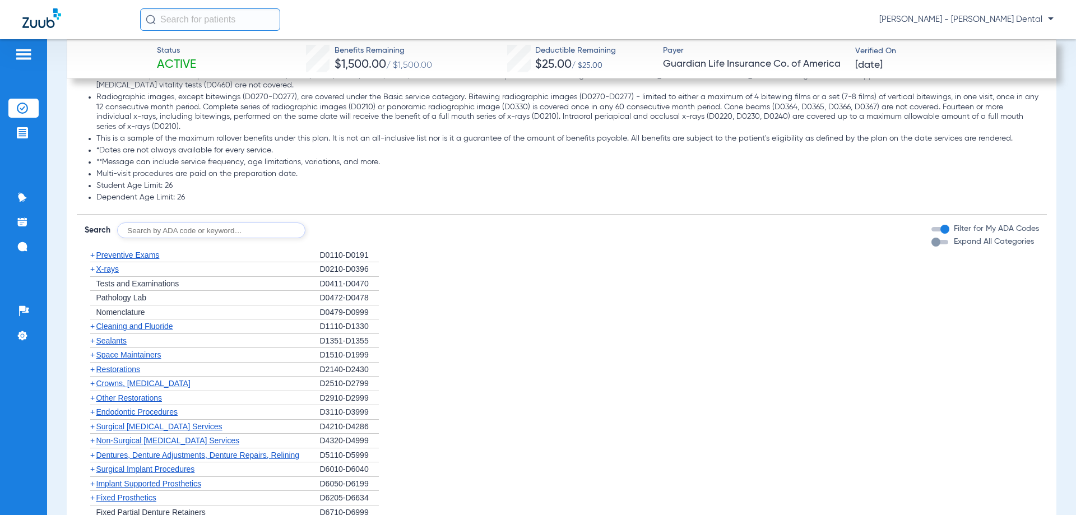
scroll to position [1420, 0]
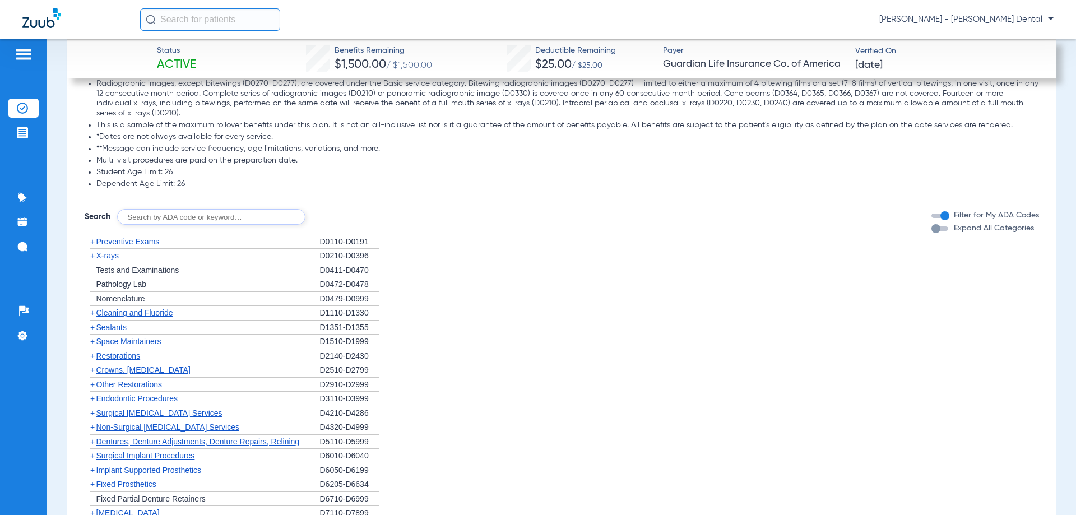
click at [105, 251] on span "X-rays" at bounding box center [107, 255] width 22 height 9
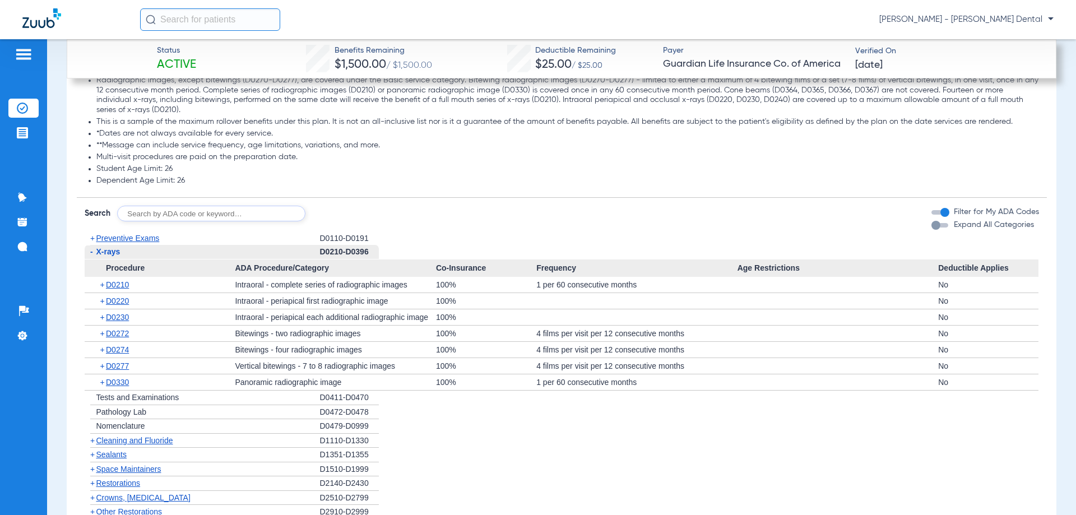
scroll to position [1402, 0]
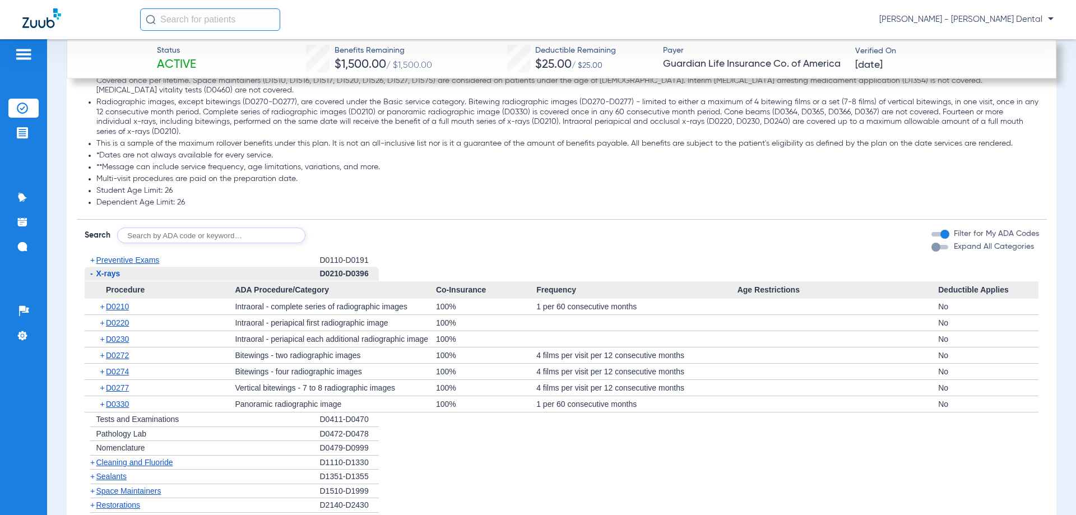
click at [175, 228] on input "text" at bounding box center [211, 236] width 188 height 16
type input "d0330"
click at [351, 228] on button "Search" at bounding box center [347, 236] width 44 height 16
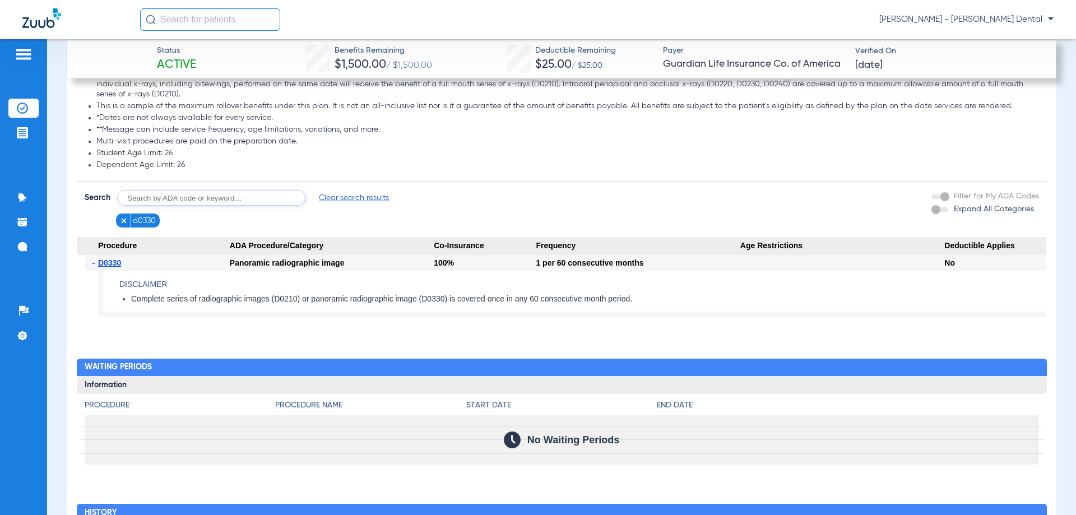
scroll to position [1439, 0]
click at [363, 193] on span "Clear search results" at bounding box center [354, 198] width 70 height 11
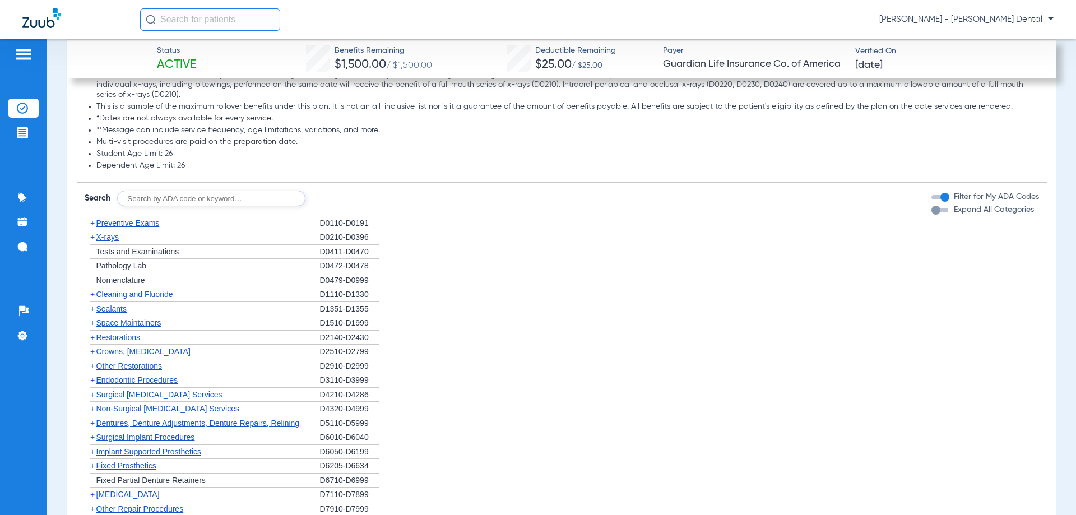
click at [153, 191] on input "text" at bounding box center [211, 199] width 188 height 16
type input "d0210"
click at [349, 191] on button "Search" at bounding box center [347, 199] width 44 height 16
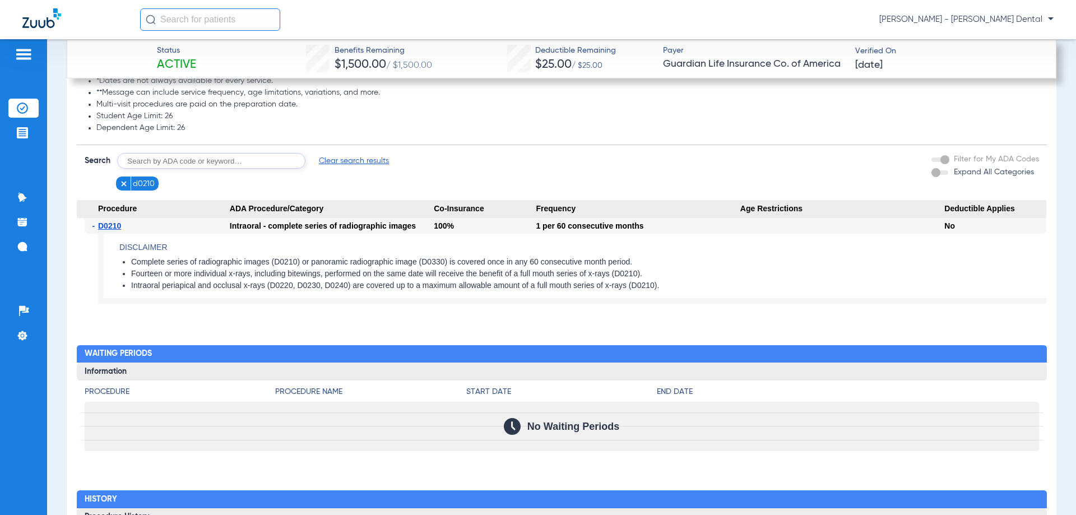
drag, startPoint x: 396, startPoint y: 247, endPoint x: 404, endPoint y: 246, distance: 7.9
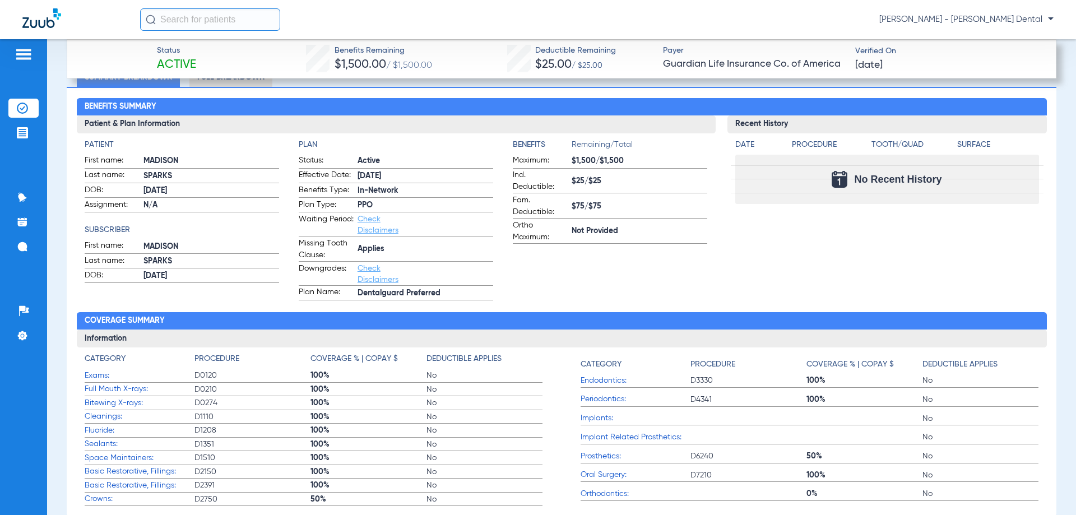
scroll to position [429, 0]
